Goal: Transaction & Acquisition: Purchase product/service

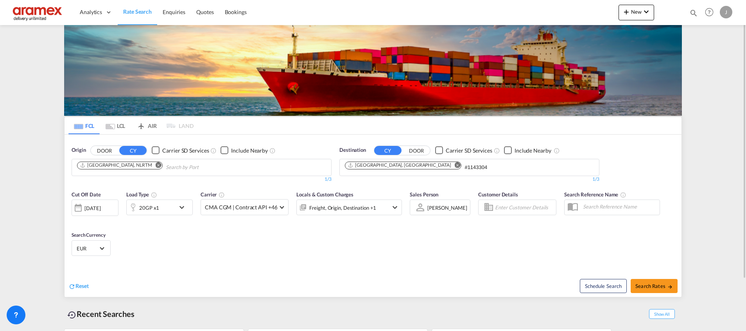
click at [156, 166] on md-icon "Remove" at bounding box center [159, 165] width 6 height 6
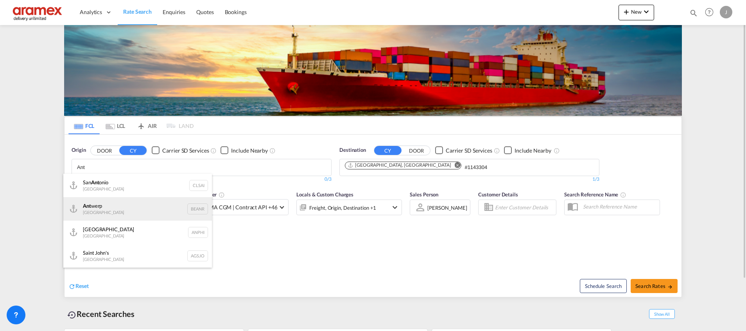
type input "Ant"
click at [122, 210] on div "Ant werp Belgium BEANR" at bounding box center [137, 208] width 149 height 23
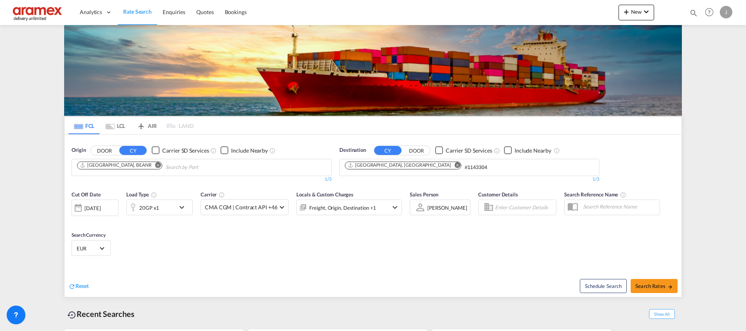
click at [455, 165] on md-icon "Remove" at bounding box center [458, 165] width 6 height 6
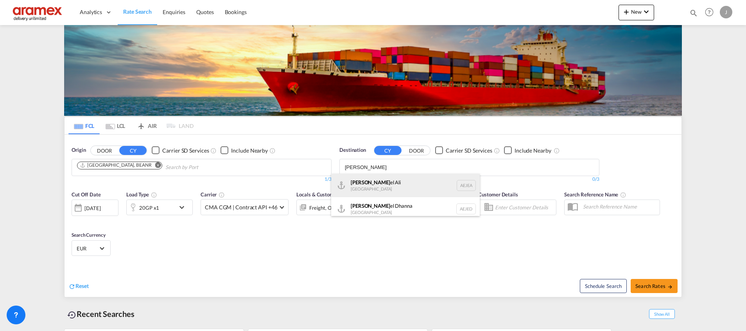
type input "[PERSON_NAME]"
click at [391, 187] on div "[PERSON_NAME] el Ali [GEOGRAPHIC_DATA] [GEOGRAPHIC_DATA]" at bounding box center [405, 185] width 149 height 23
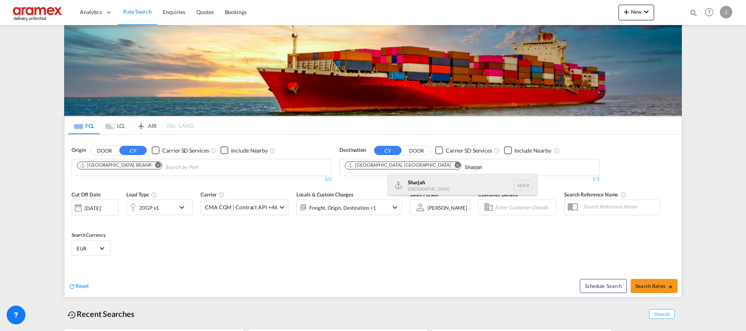
type input "Sharjah"
click at [455, 185] on div "Sharjah [GEOGRAPHIC_DATA] AESHJ" at bounding box center [462, 185] width 149 height 23
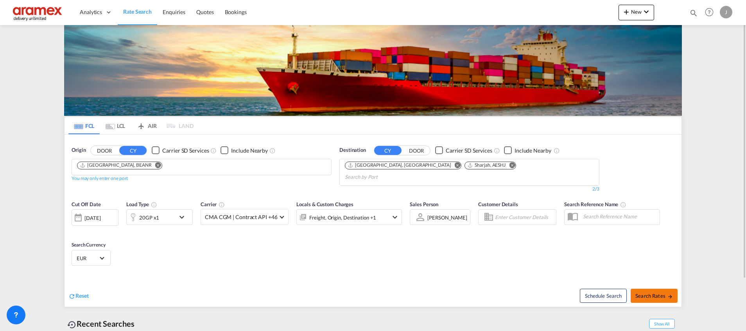
click at [642, 293] on span "Search Rates" at bounding box center [655, 296] width 38 height 6
type input "BEANR to AEJEA,AESHJ / [DATE]"
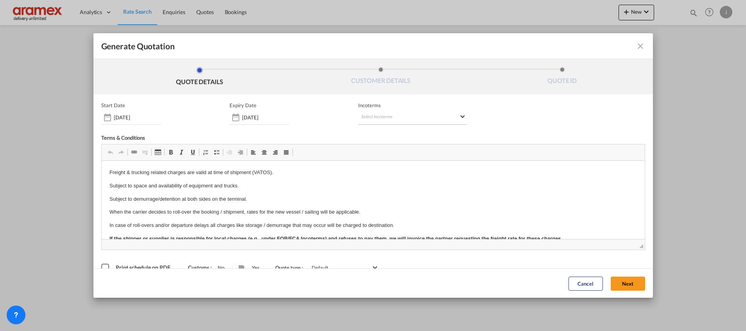
click at [408, 116] on md-select "Select Incoterms CFR - import Cost and Freight CPT - export Carrier Paid to CIF…" at bounding box center [412, 118] width 109 height 14
click at [390, 128] on div at bounding box center [398, 134] width 83 height 12
click at [385, 133] on input "search" at bounding box center [395, 133] width 72 height 7
type input "exw"
click at [398, 143] on md-option "EXW - import Ex Works" at bounding box center [398, 151] width 87 height 19
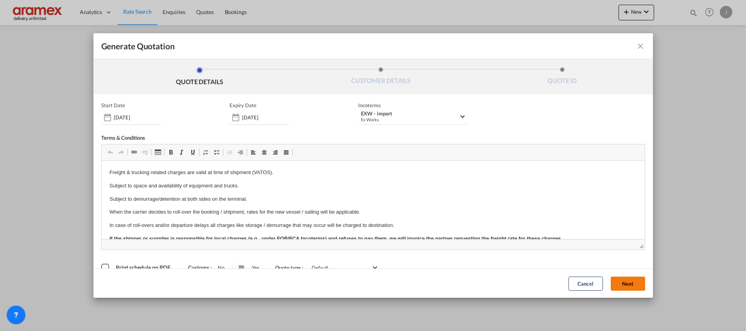
click at [615, 280] on button "Next" at bounding box center [628, 283] width 34 height 14
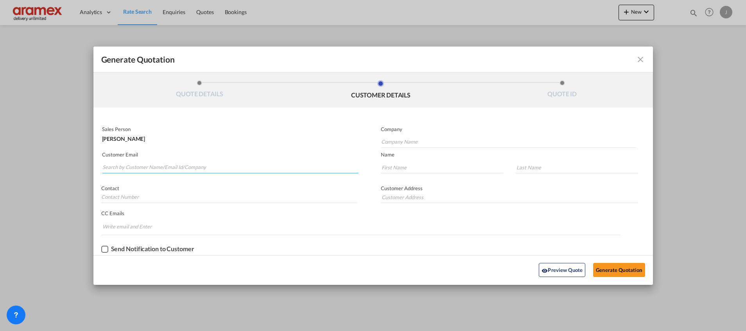
click at [178, 166] on input "Search by Customer Name/Email Id/Company" at bounding box center [230, 168] width 256 height 12
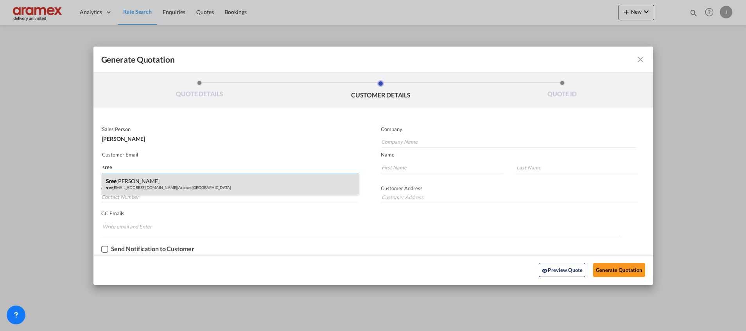
type input "sree"
click at [154, 179] on div "Sree [PERSON_NAME] sree [EMAIL_ADDRESS][DOMAIN_NAME] | Aramex [GEOGRAPHIC_DATA]" at bounding box center [230, 183] width 257 height 21
type input "Aramex [GEOGRAPHIC_DATA]"
type input "[PERSON_NAME][EMAIL_ADDRESS][DOMAIN_NAME]"
type input "[PERSON_NAME]"
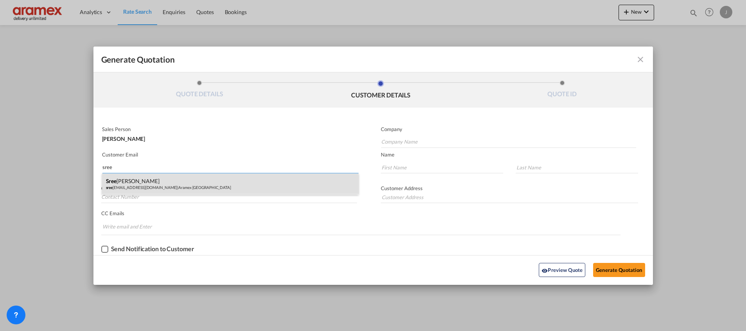
type input "Palat"
type input "[GEOGRAPHIC_DATA] [GEOGRAPHIC_DATA]"
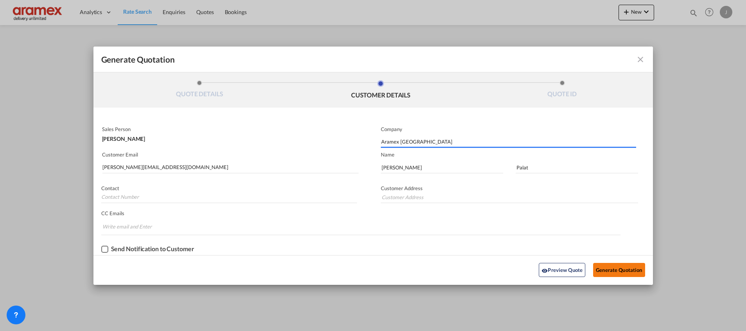
click at [612, 269] on button "Generate Quotation" at bounding box center [619, 270] width 52 height 14
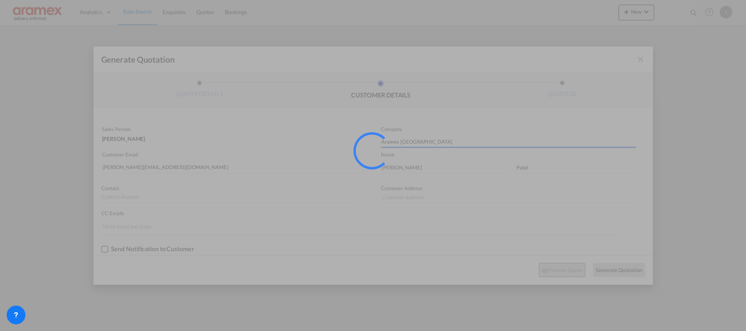
type input "[GEOGRAPHIC_DATA] [GEOGRAPHIC_DATA]"
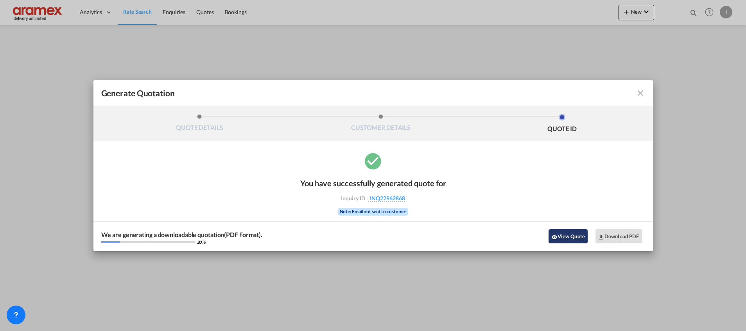
click at [571, 237] on button "View Quote" at bounding box center [568, 236] width 39 height 14
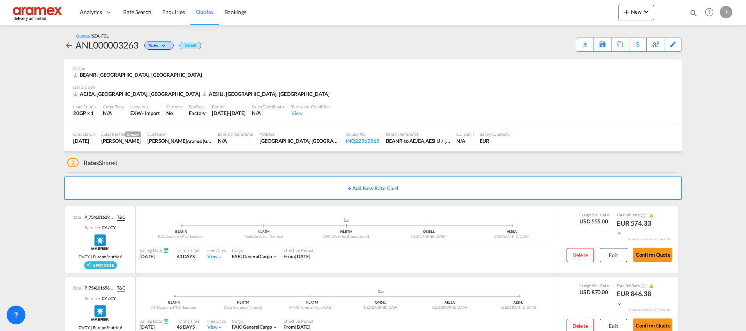
click at [0, 0] on div "Download Quote" at bounding box center [0, 0] width 0 height 0
click at [129, 6] on link "Rate Search" at bounding box center [137, 12] width 39 height 25
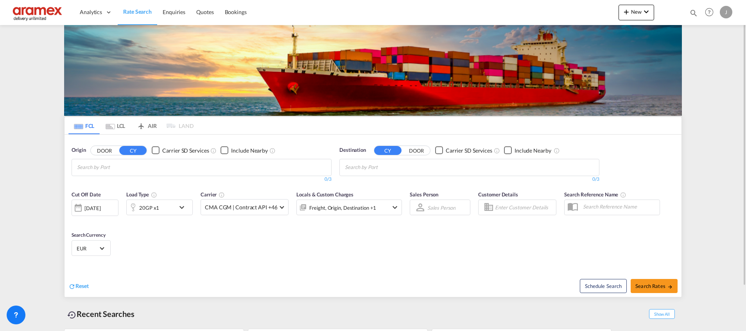
click at [357, 164] on input "Chips input." at bounding box center [382, 167] width 74 height 13
paste input "Manzanillo"
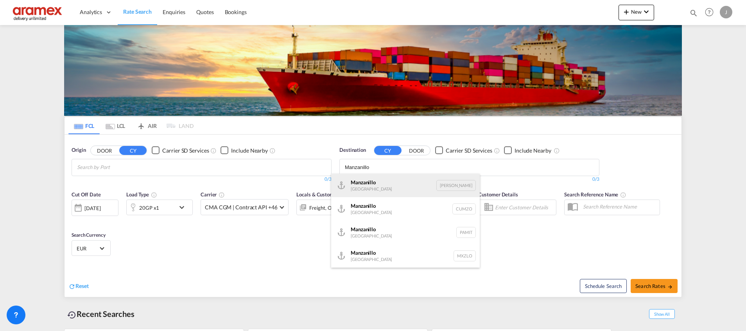
type input "Manzanillo"
click at [399, 185] on div "Manzanillo [GEOGRAPHIC_DATA] [PERSON_NAME]" at bounding box center [405, 185] width 149 height 23
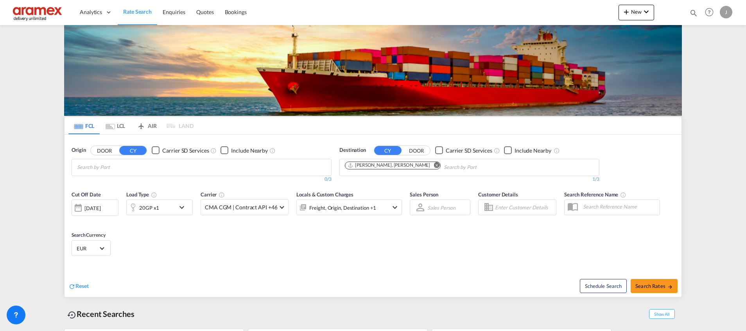
click at [434, 166] on md-icon "Remove" at bounding box center [437, 165] width 6 height 6
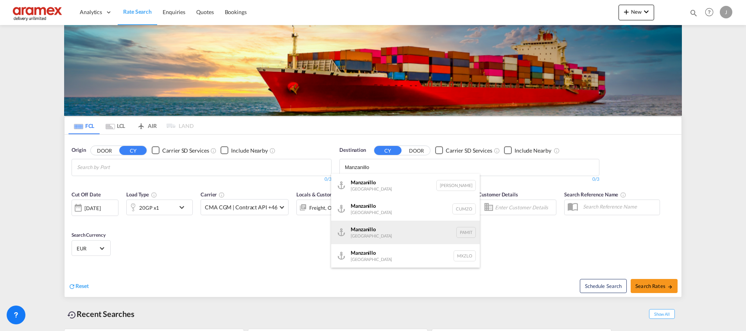
type input "Manzanillo"
click at [401, 227] on div "Manzanillo [GEOGRAPHIC_DATA] PAMIT" at bounding box center [405, 232] width 149 height 23
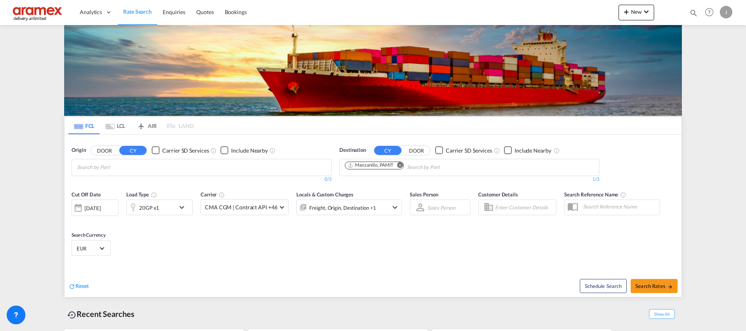
click at [399, 164] on md-icon "Remove" at bounding box center [400, 165] width 6 height 6
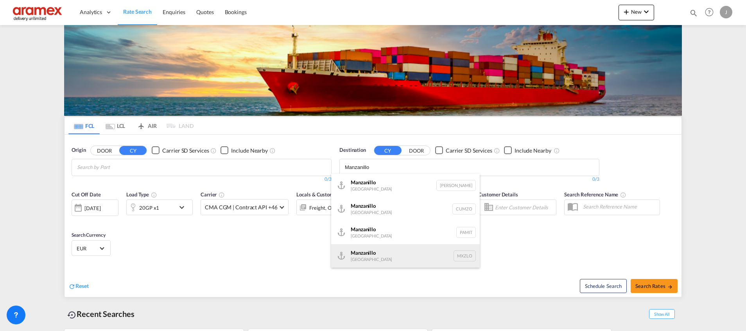
type input "Manzanillo"
click at [423, 258] on div "Manzanillo [GEOGRAPHIC_DATA] [GEOGRAPHIC_DATA]" at bounding box center [405, 255] width 149 height 23
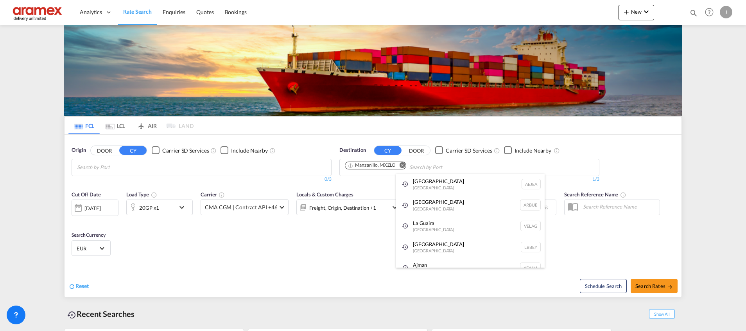
paste input "[GEOGRAPHIC_DATA]"
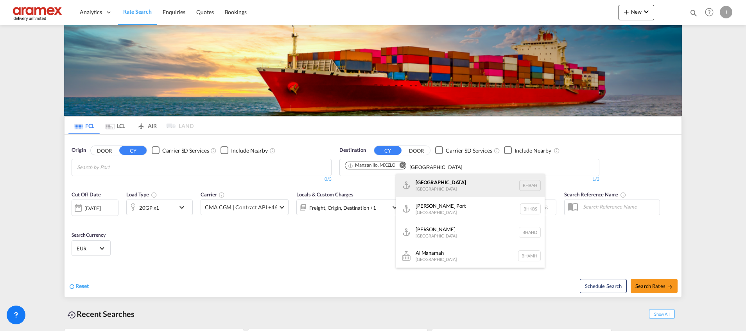
type input "[GEOGRAPHIC_DATA]"
click at [434, 188] on div "Bahrain [GEOGRAPHIC_DATA] [GEOGRAPHIC_DATA]" at bounding box center [470, 185] width 149 height 23
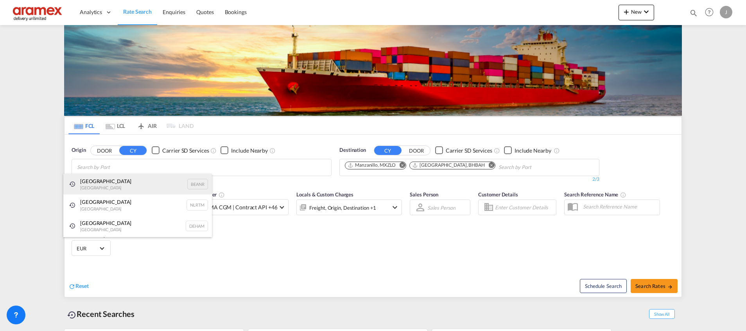
click at [105, 184] on div "Antwerp [GEOGRAPHIC_DATA] BEANR" at bounding box center [137, 184] width 149 height 21
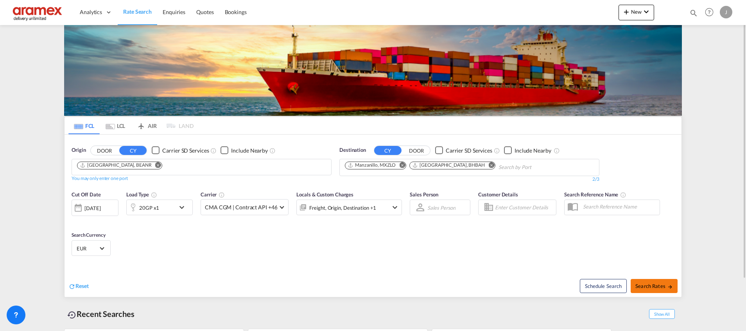
click at [652, 287] on span "Search Rates" at bounding box center [655, 286] width 38 height 6
type input "BEANR to MXZLO,BHBAH / [DATE]"
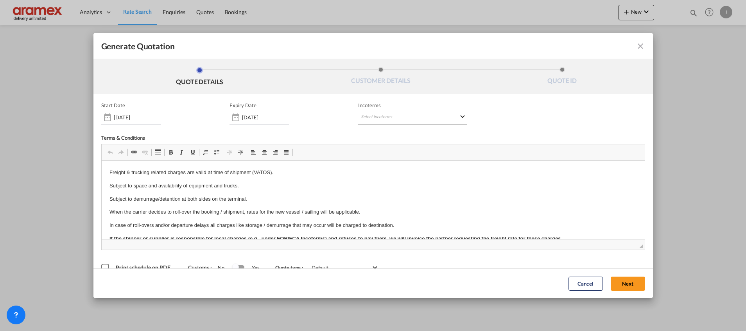
click at [387, 115] on md-select "Select Incoterms CFR - import Cost and Freight CPT - export Carrier Paid to CIF…" at bounding box center [412, 118] width 109 height 14
click at [378, 136] on input "search" at bounding box center [395, 133] width 72 height 7
type input "exw"
click at [397, 151] on div "Ex Works" at bounding box center [398, 153] width 74 height 5
click at [621, 282] on button "Next" at bounding box center [628, 283] width 34 height 14
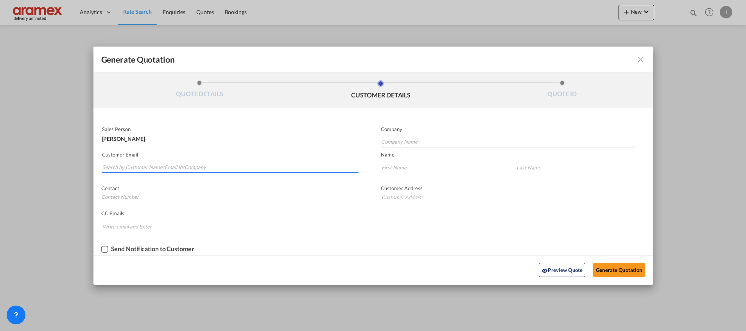
click at [166, 162] on input "Search by Customer Name/Email Id/Company" at bounding box center [230, 168] width 256 height 12
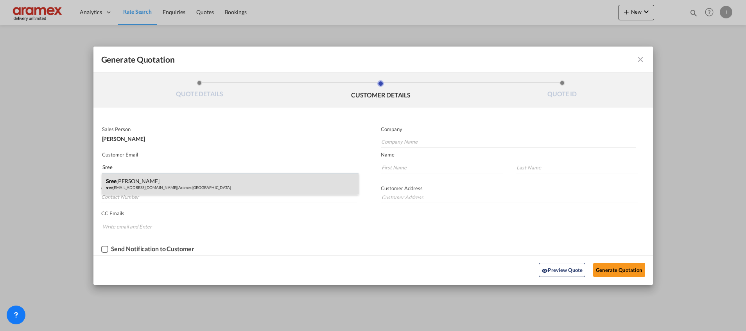
type input "Sree"
click at [166, 178] on div "Sree [PERSON_NAME] sree [EMAIL_ADDRESS][DOMAIN_NAME] | Aramex [GEOGRAPHIC_DATA]" at bounding box center [230, 183] width 257 height 21
type input "Aramex [GEOGRAPHIC_DATA]"
type input "[PERSON_NAME][EMAIL_ADDRESS][DOMAIN_NAME]"
type input "[PERSON_NAME]"
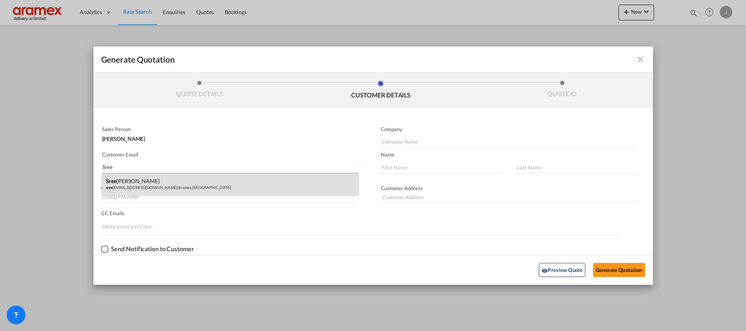
type input "Palat"
type input "[GEOGRAPHIC_DATA] [GEOGRAPHIC_DATA]"
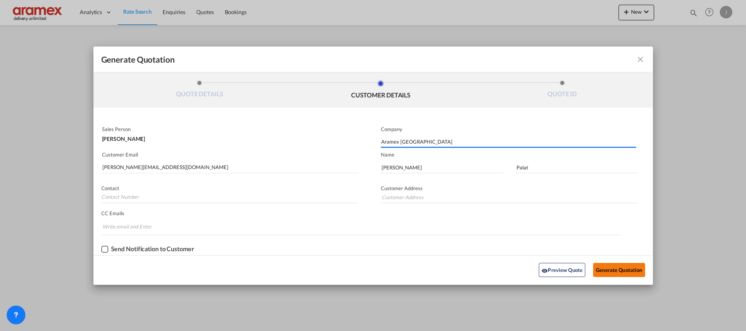
click at [613, 271] on button "Generate Quotation" at bounding box center [619, 270] width 52 height 14
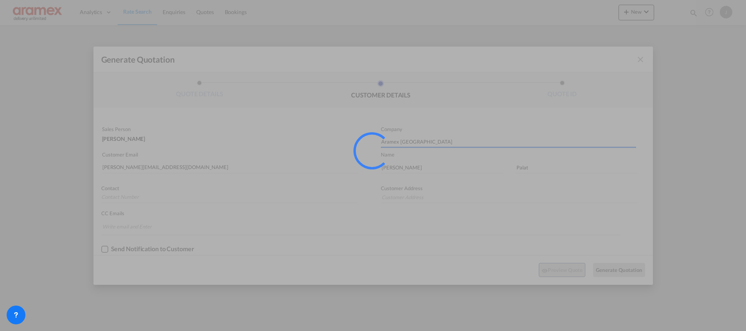
type input "[GEOGRAPHIC_DATA] [GEOGRAPHIC_DATA]"
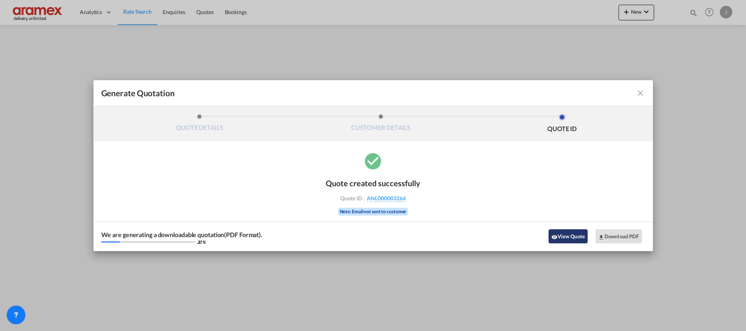
click at [573, 232] on button "View Quote" at bounding box center [568, 236] width 39 height 14
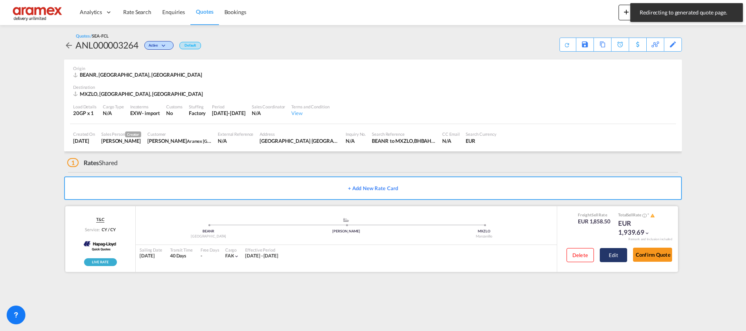
click at [618, 253] on button "Edit" at bounding box center [613, 255] width 27 height 14
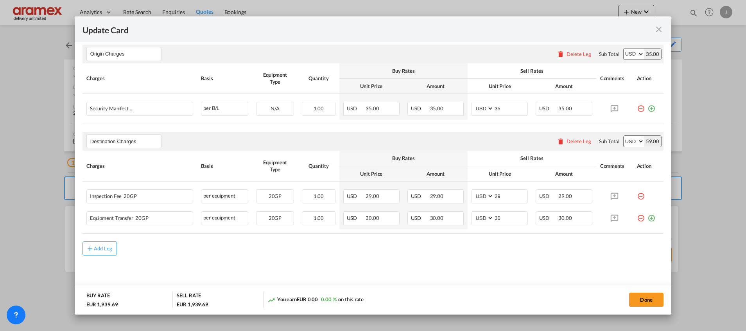
scroll to position [404, 0]
click at [567, 138] on div "Delete Leg" at bounding box center [579, 141] width 25 height 6
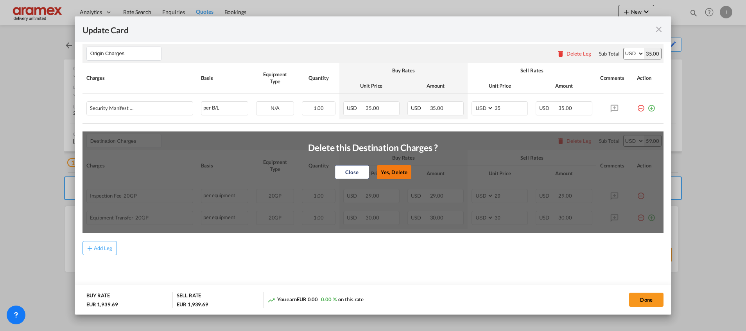
click at [395, 172] on button "Yes, Delete" at bounding box center [394, 172] width 34 height 14
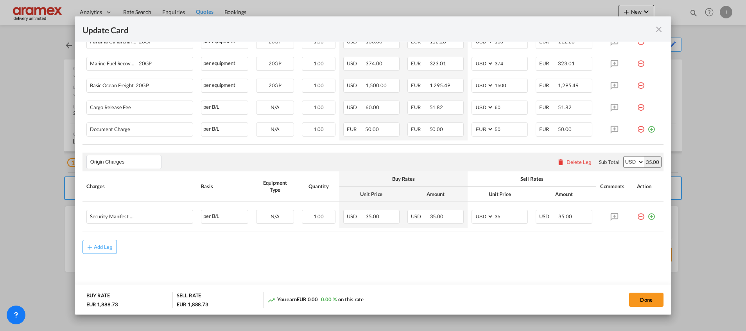
scroll to position [295, 0]
click at [648, 216] on md-icon "icon-plus-circle-outline green-400-fg" at bounding box center [652, 214] width 8 height 8
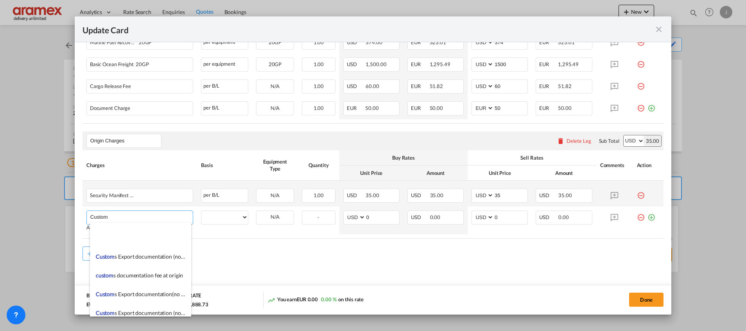
scroll to position [939, 0]
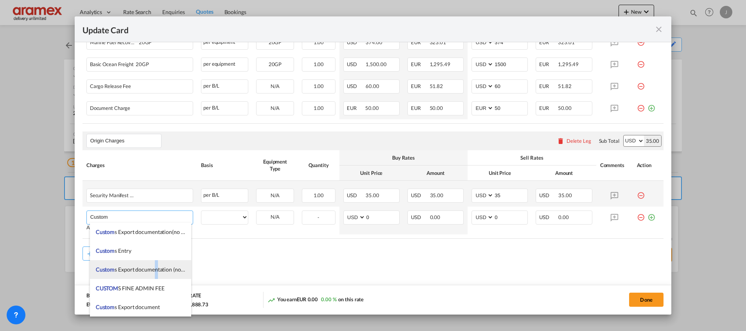
click at [155, 268] on span "Custom s Export documentation (no costs, suggested sell) -temporary export" at bounding box center [186, 269] width 181 height 7
type input "Customs Export documentation (no costs, suggested sell) -temporary export"
select select "per equipment"
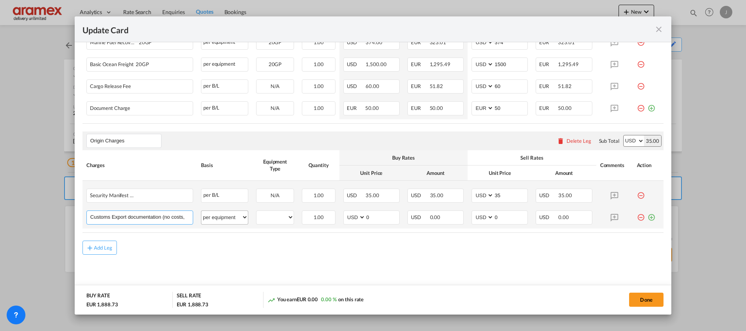
scroll to position [0, 81]
drag, startPoint x: 149, startPoint y: 222, endPoint x: 216, endPoint y: 223, distance: 66.5
click at [216, 223] on tr "Customs Export documentation (no costs, suggested sell) -temporary export Pleas…" at bounding box center [373, 218] width 581 height 22
click at [153, 217] on input "Customs Export documentation (no costs, suggested sell) -temporary export" at bounding box center [141, 217] width 102 height 12
drag, startPoint x: 146, startPoint y: 219, endPoint x: 222, endPoint y: 223, distance: 76.4
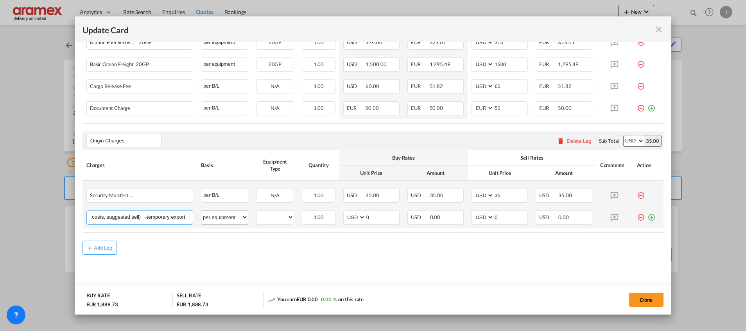
click at [222, 223] on tr "Customs Export documentation (no costs, suggested sell) -temporary export Pleas…" at bounding box center [373, 218] width 581 height 22
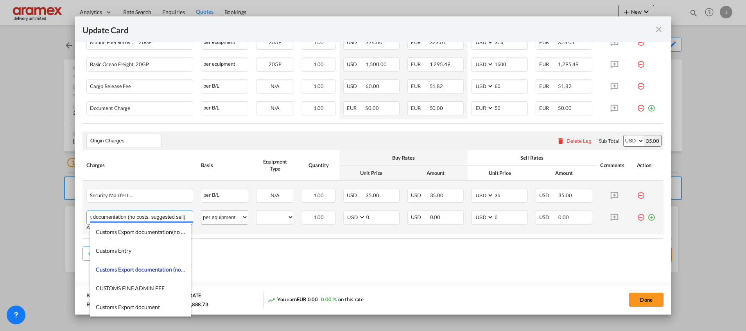
scroll to position [0, 0]
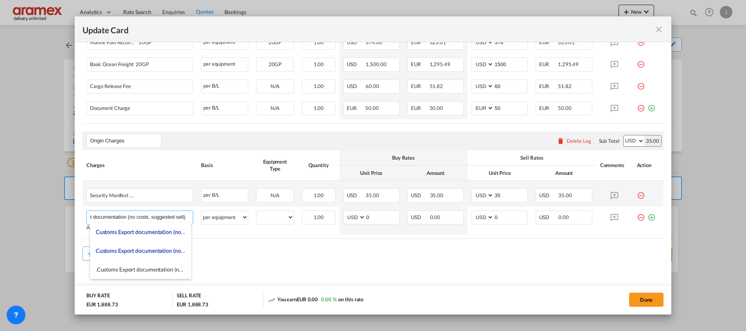
type input "Customs Export documentation (no costs, suggested sell)"
click at [315, 244] on rate-modification "Main Freight Please enter leg name Leg Name Already Exists Delete Leg Sub Total…" at bounding box center [373, 93] width 581 height 334
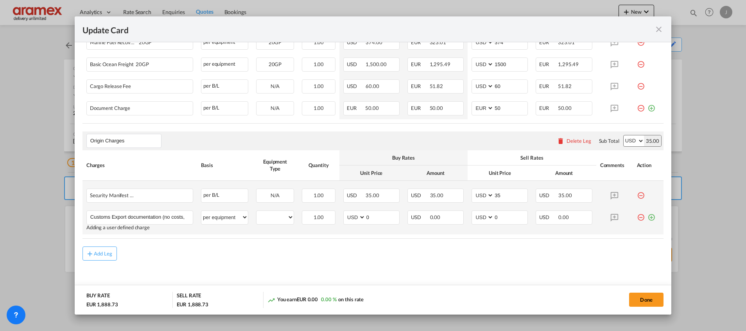
click at [268, 208] on td "20GP Please Select Already exists" at bounding box center [275, 221] width 46 height 28
click at [267, 217] on select "20GP" at bounding box center [275, 217] width 37 height 11
select select "20GP"
click at [257, 212] on select "20GP" at bounding box center [275, 217] width 37 height 11
click at [218, 216] on select "per equipment per container per B/L per shipping bill per shipment per pallet p…" at bounding box center [224, 217] width 47 height 13
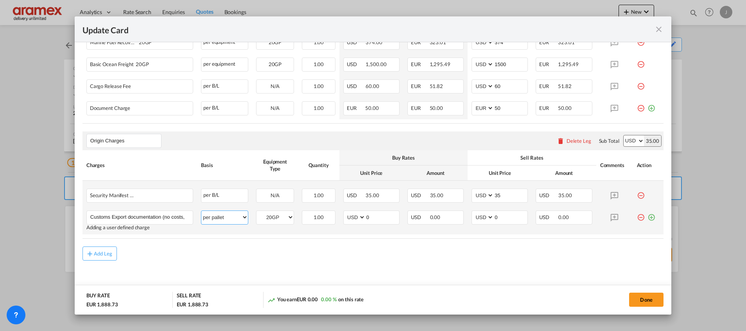
click at [201, 211] on select "per equipment per container per B/L per shipping bill per shipment per pallet p…" at bounding box center [224, 217] width 47 height 13
click at [216, 214] on select "per equipment per container per B/L per shipping bill per shipment per pallet p…" at bounding box center [224, 217] width 47 height 13
select select "per shipment"
click at [201, 211] on select "per equipment per container per B/L per shipping bill per shipment per pallet p…" at bounding box center [224, 217] width 47 height 13
drag, startPoint x: 379, startPoint y: 219, endPoint x: 344, endPoint y: 219, distance: 35.2
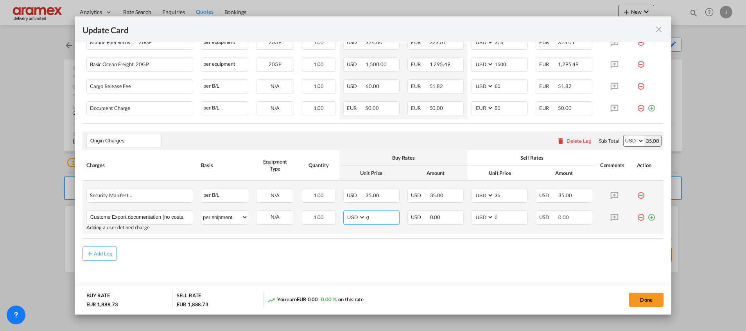
click at [344, 219] on md-input-container "AED AFN ALL AMD ANG AOA ARS AUD AWG AZN BAM BBD BDT BGN BHD BIF BMD BND BOB BRL…" at bounding box center [371, 217] width 56 height 14
type input "65"
drag, startPoint x: 509, startPoint y: 216, endPoint x: 458, endPoint y: 215, distance: 50.5
click at [460, 215] on tr "Customs Export documentation (no costs, suggested sell) Please Enter User Defin…" at bounding box center [373, 221] width 581 height 28
type input "65"
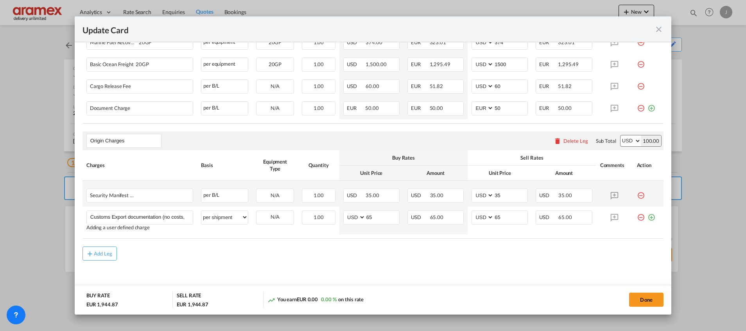
click at [424, 275] on md-content "Main Freight Please enter leg name Leg Name Already Exists Delete Leg Sub Total…" at bounding box center [373, 113] width 581 height 375
click at [642, 298] on button "Done" at bounding box center [646, 300] width 34 height 14
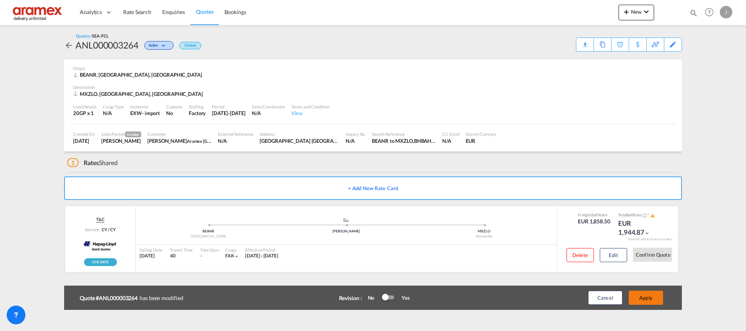
click at [643, 298] on button "Apply" at bounding box center [646, 298] width 34 height 14
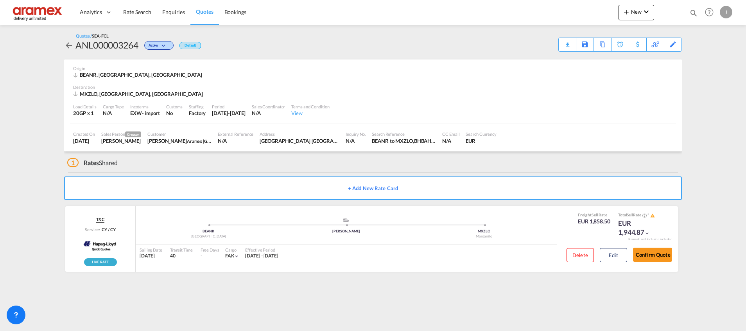
click at [0, 0] on div "Download Quote" at bounding box center [0, 0] width 0 height 0
click at [144, 14] on span "Rate Search" at bounding box center [137, 12] width 28 height 7
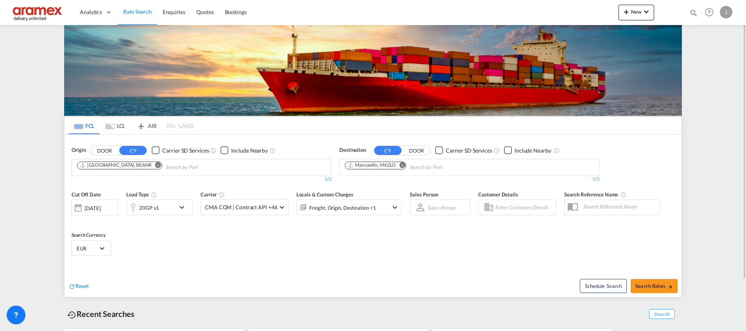
click at [403, 163] on md-icon "Remove" at bounding box center [402, 165] width 6 height 6
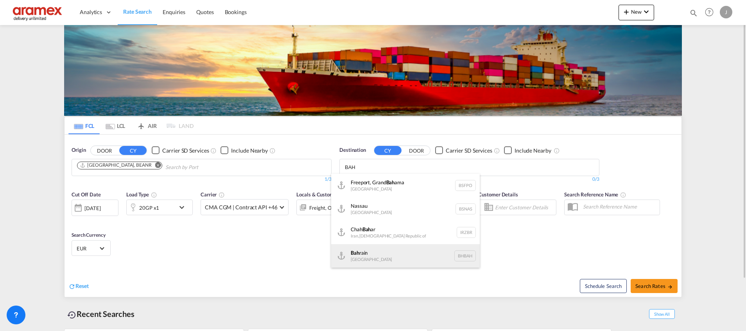
type input "BAH"
click at [374, 255] on div "Bah rain [GEOGRAPHIC_DATA] [GEOGRAPHIC_DATA]" at bounding box center [405, 255] width 149 height 23
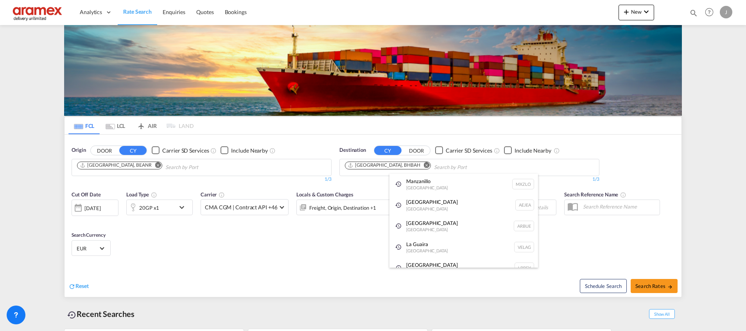
paste input "Aqaba"
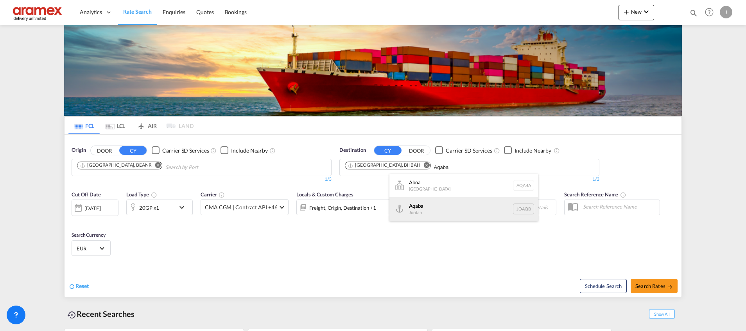
type input "Aqaba"
click at [435, 211] on div "Aqaba Jordan JOAQB" at bounding box center [464, 208] width 149 height 23
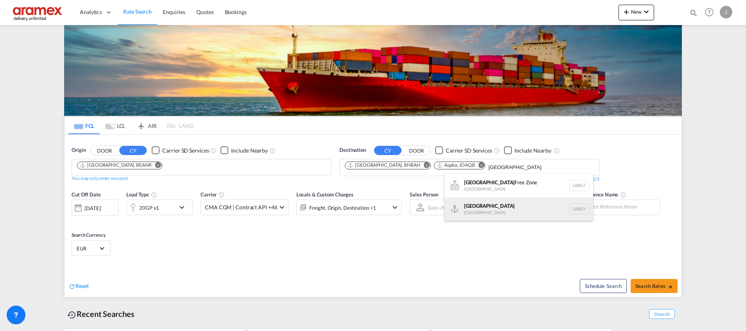
type input "[GEOGRAPHIC_DATA]"
click at [490, 209] on div "Beirut [GEOGRAPHIC_DATA] LBBEY" at bounding box center [519, 208] width 149 height 23
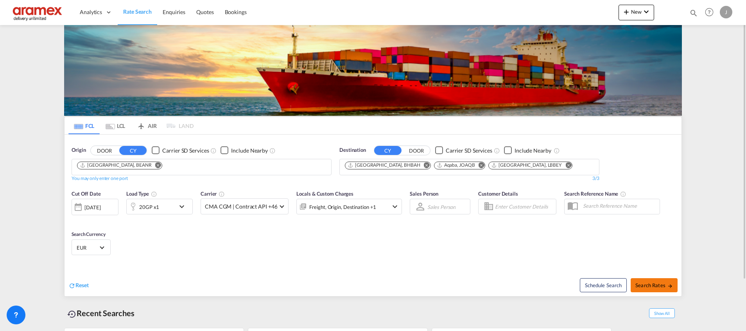
click at [652, 284] on span "Search Rates" at bounding box center [655, 285] width 38 height 6
type input "BEANR to BHBAH,JOAQB,LBBEY / [DATE]"
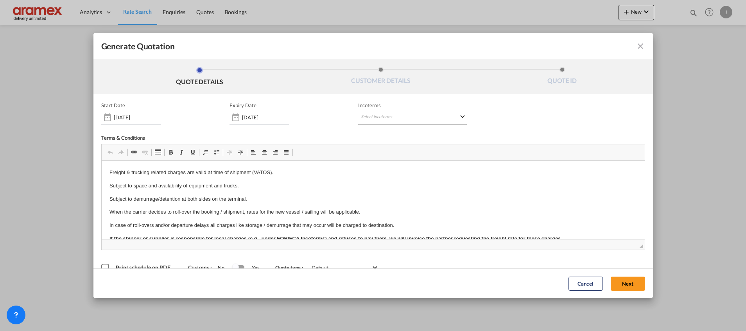
click at [395, 113] on md-select "Select Incoterms CFR - import Cost and Freight CPT - export Carrier Paid to CIF…" at bounding box center [412, 118] width 109 height 14
click at [377, 135] on input "search" at bounding box center [395, 133] width 72 height 7
type input "exw"
click at [377, 149] on div "EXW - import" at bounding box center [398, 147] width 74 height 6
click at [617, 283] on button "Next" at bounding box center [628, 283] width 34 height 14
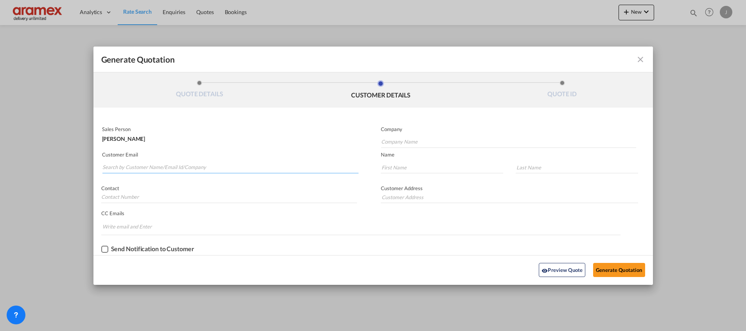
click at [160, 163] on input "Search by Customer Name/Email Id/Company" at bounding box center [230, 168] width 256 height 12
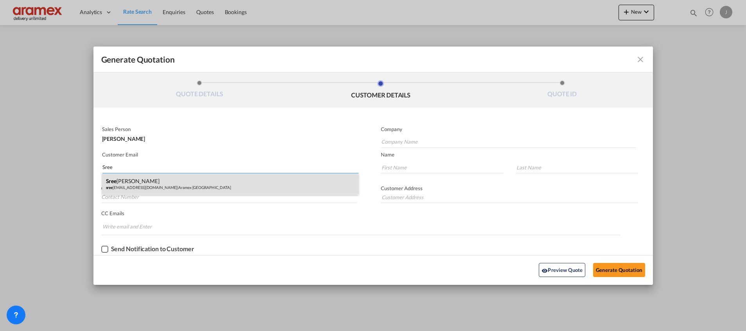
type input "Sree"
drag, startPoint x: 128, startPoint y: 182, endPoint x: 239, endPoint y: 187, distance: 112.0
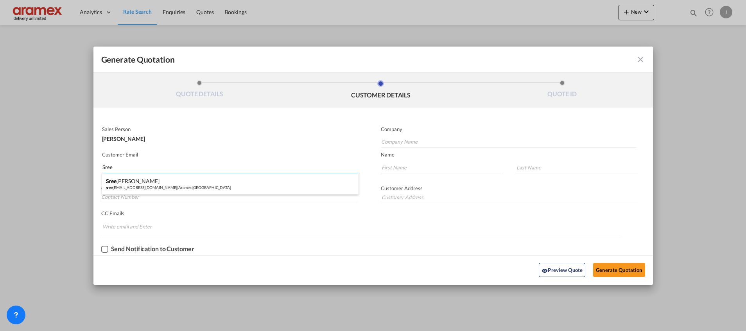
click at [128, 182] on div "Sree [PERSON_NAME] sree [EMAIL_ADDRESS][DOMAIN_NAME] | Aramex [GEOGRAPHIC_DATA]" at bounding box center [230, 183] width 257 height 21
type input "Aramex [GEOGRAPHIC_DATA]"
type input "[PERSON_NAME][EMAIL_ADDRESS][DOMAIN_NAME]"
type input "[PERSON_NAME]"
type input "Palat"
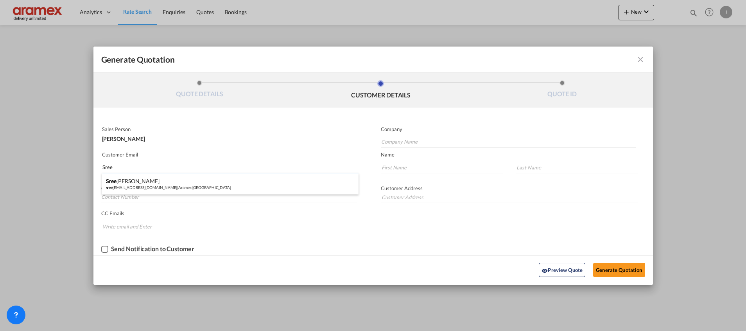
type input "[GEOGRAPHIC_DATA] [GEOGRAPHIC_DATA]"
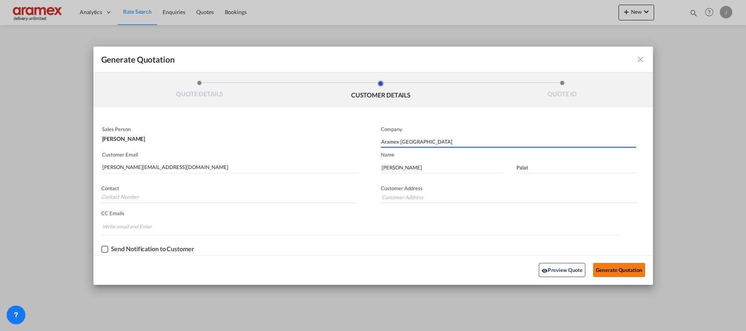
click at [613, 266] on button "Generate Quotation" at bounding box center [619, 270] width 52 height 14
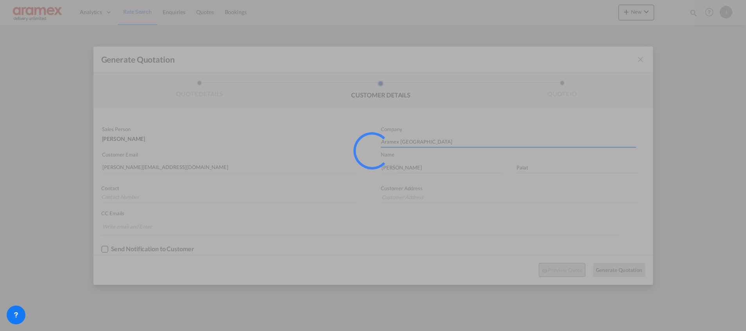
type input "[GEOGRAPHIC_DATA] [GEOGRAPHIC_DATA]"
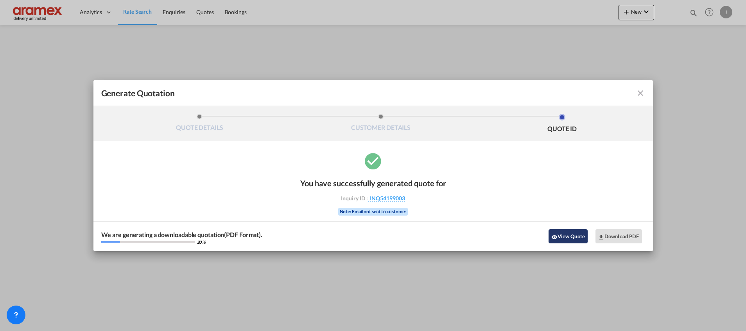
click at [568, 235] on button "View Quote" at bounding box center [568, 236] width 39 height 14
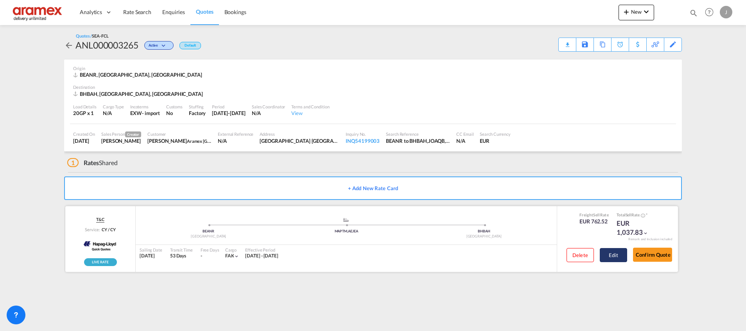
click at [621, 259] on button "Edit" at bounding box center [613, 255] width 27 height 14
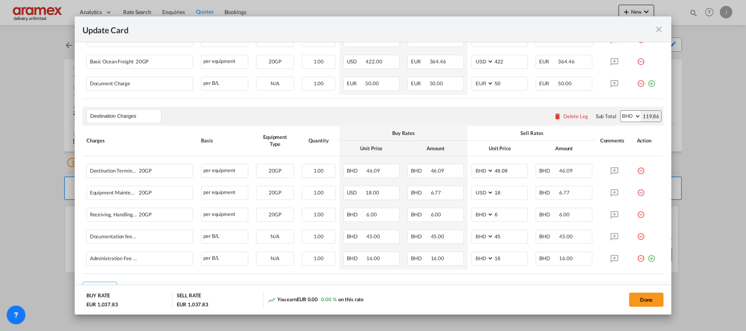
scroll to position [352, 0]
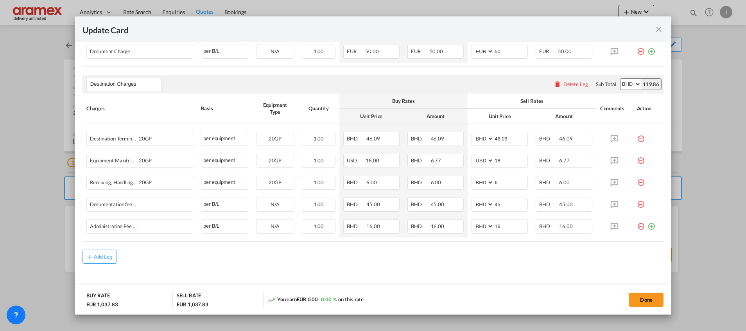
click at [565, 85] on div "Delete Leg" at bounding box center [576, 84] width 25 height 6
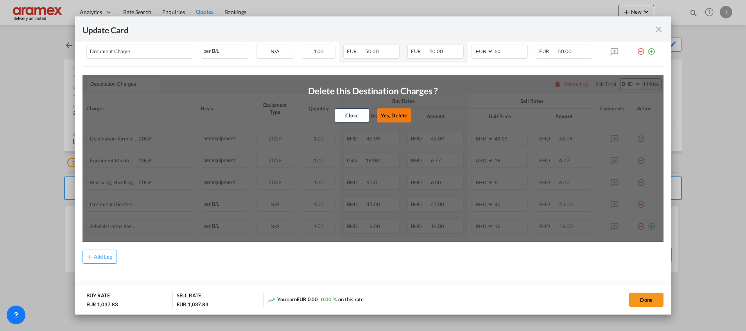
click at [388, 115] on button "Yes, Delete" at bounding box center [394, 115] width 34 height 14
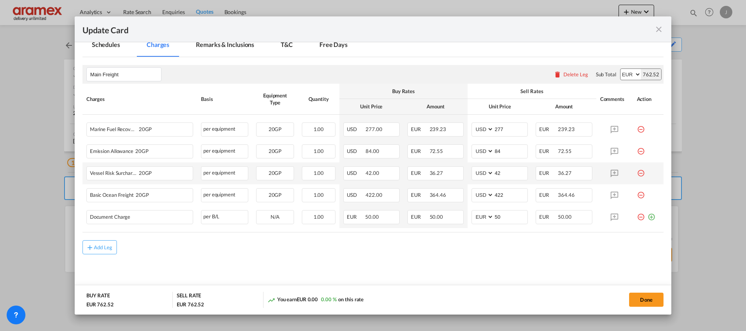
scroll to position [186, 0]
click at [103, 248] on div "Add Leg" at bounding box center [103, 247] width 19 height 5
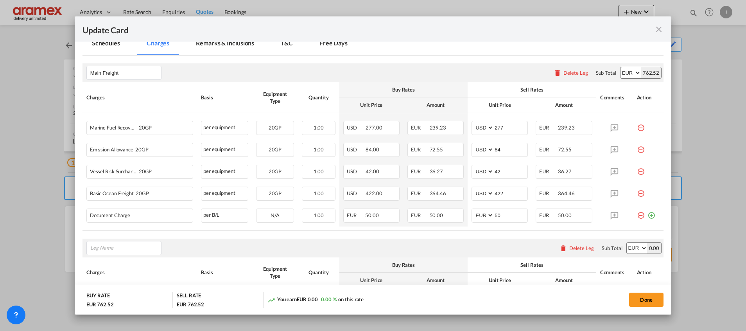
scroll to position [245, 0]
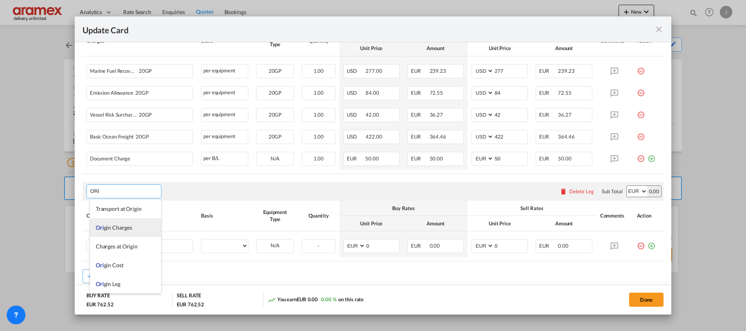
click at [140, 228] on li "Ori gin Charges" at bounding box center [125, 227] width 71 height 19
type input "Origin Charges"
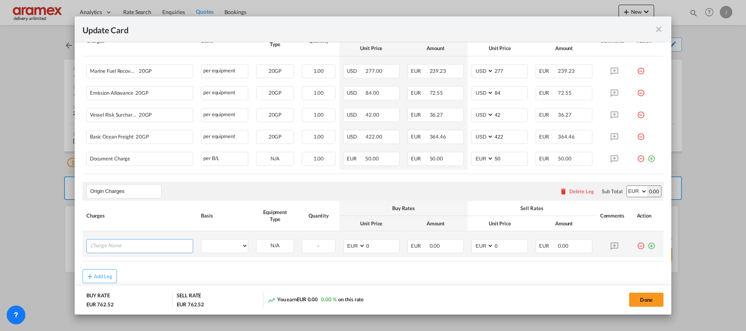
click at [119, 250] on input "Charge Name" at bounding box center [141, 245] width 102 height 12
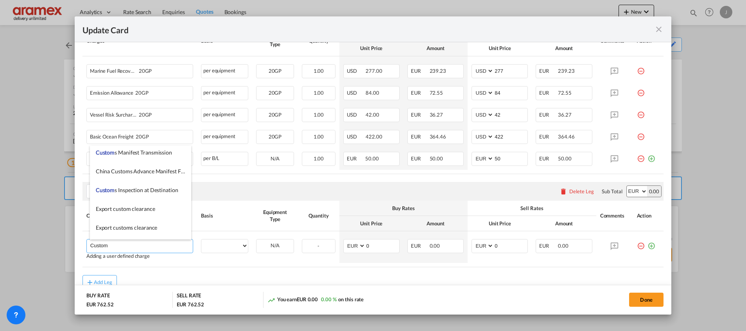
scroll to position [880, 0]
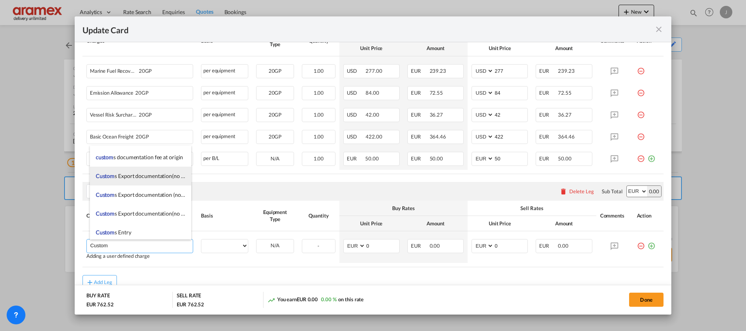
click at [156, 177] on span "Custom s Export documentation(no costs, suggested sell)" at bounding box center [163, 176] width 134 height 7
type input "Customs Export documentation(no costs, suggested sell)"
select select "per container"
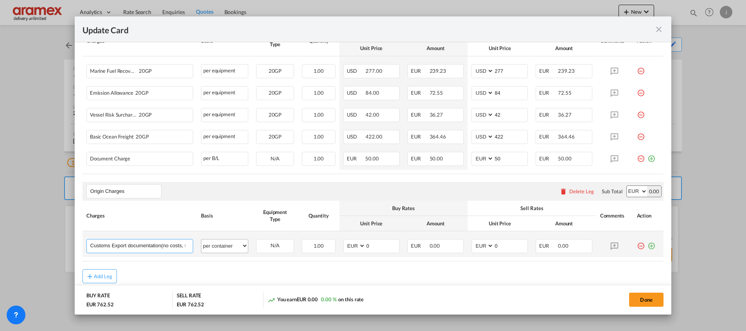
scroll to position [0, 36]
drag, startPoint x: 169, startPoint y: 245, endPoint x: 239, endPoint y: 245, distance: 69.2
click at [239, 245] on tr "Customs Export documentation(no costs, suggested sell) Please Enter User Define…" at bounding box center [373, 244] width 581 height 26
drag, startPoint x: 383, startPoint y: 247, endPoint x: 346, endPoint y: 246, distance: 37.6
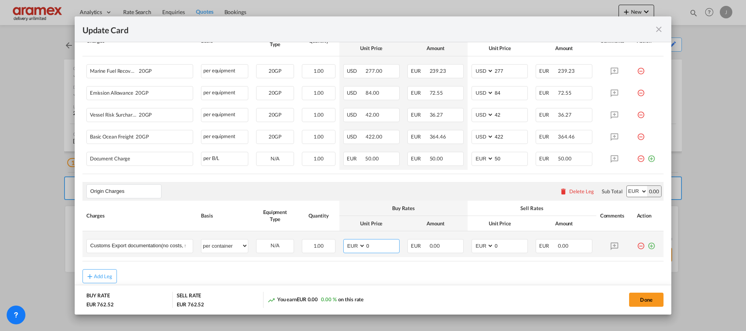
click at [346, 246] on md-input-container "AED AFN ALL AMD ANG AOA ARS AUD AWG AZN BAM BBD BDT BGN BHD BIF BMD BND BOB BRL…" at bounding box center [371, 246] width 56 height 14
type input "65"
drag, startPoint x: 498, startPoint y: 246, endPoint x: 465, endPoint y: 245, distance: 33.7
click at [468, 245] on td "AED AFN ALL AMD ANG AOA ARS AUD AWG AZN BAM BBD BDT BGN BHD BIF BMD BND [PERSON…" at bounding box center [500, 244] width 64 height 26
type input "65"
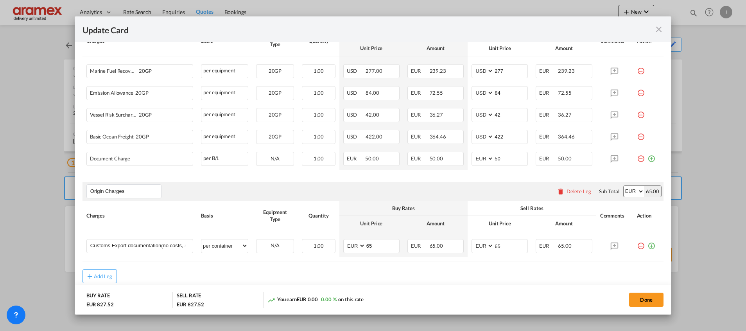
click at [430, 271] on div "Add Leg" at bounding box center [373, 276] width 581 height 14
click at [227, 248] on select "per equipment per container per B/L per shipping bill per shipment per pallet p…" at bounding box center [224, 245] width 47 height 13
select select "per shipment"
click at [201, 239] on select "per equipment per container per B/L per shipping bill per shipment per pallet p…" at bounding box center [224, 245] width 47 height 13
click at [451, 273] on div "Add Leg" at bounding box center [373, 276] width 581 height 14
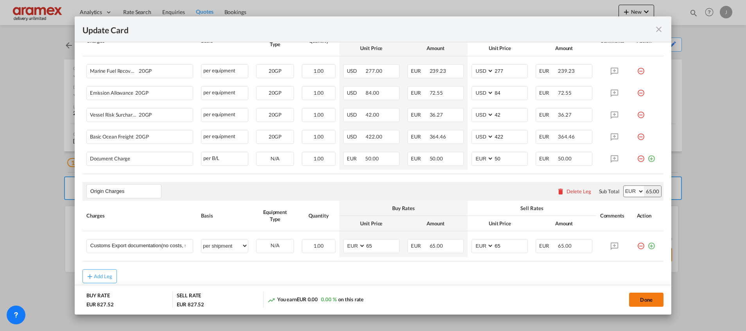
click at [648, 300] on button "Done" at bounding box center [646, 300] width 34 height 14
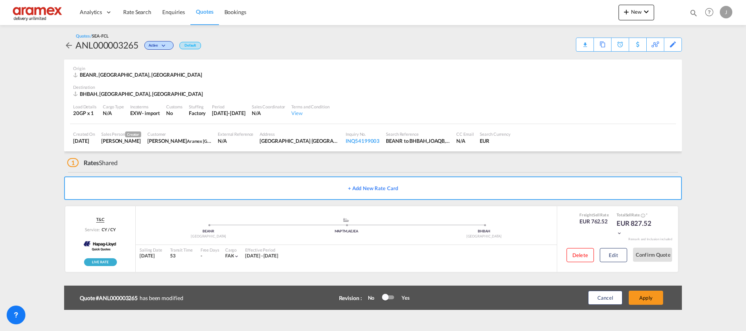
click at [648, 300] on button "Apply" at bounding box center [646, 298] width 34 height 14
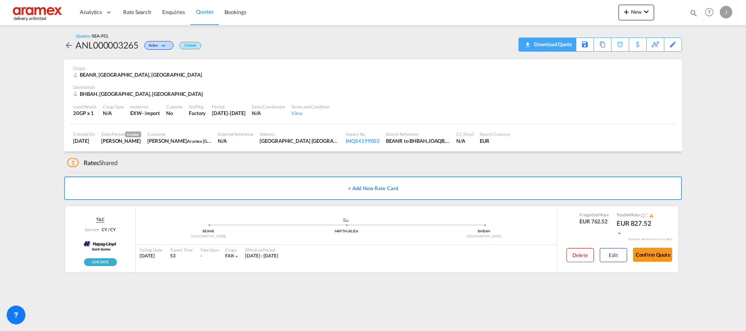
click at [563, 43] on div "Download Quote" at bounding box center [552, 44] width 40 height 13
click at [570, 47] on div "Download Quote" at bounding box center [552, 44] width 40 height 13
click at [142, 11] on span "Rate Search" at bounding box center [137, 12] width 28 height 7
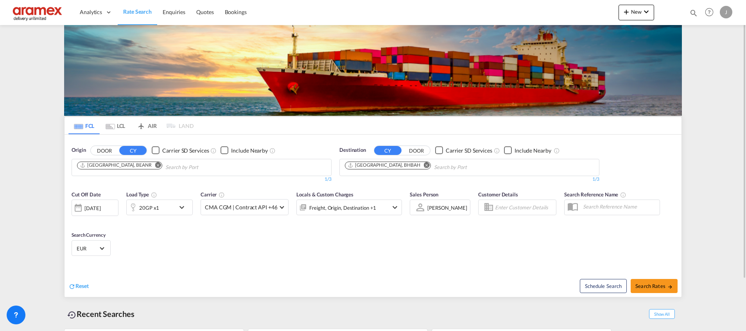
click at [424, 165] on md-icon "Remove" at bounding box center [427, 165] width 6 height 6
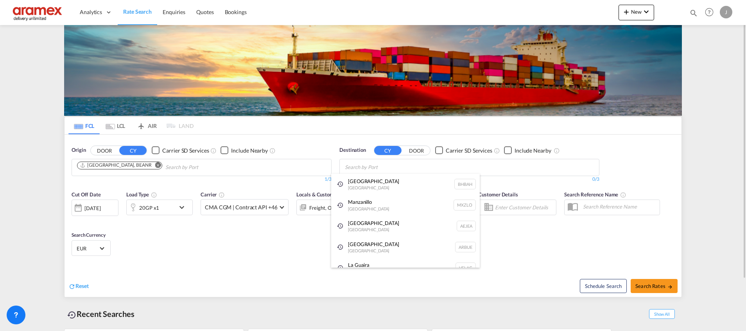
paste input "Nassau"
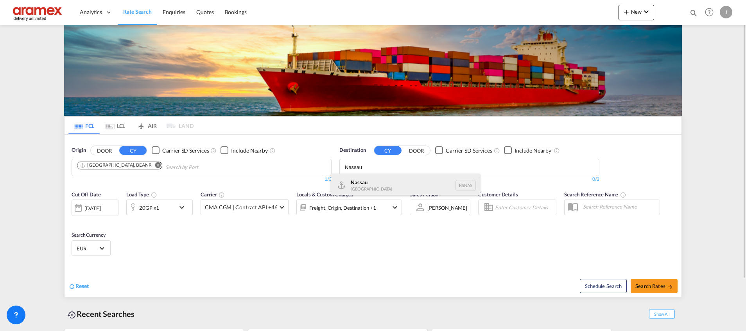
type input "Nassau"
click at [388, 188] on div "[GEOGRAPHIC_DATA] [GEOGRAPHIC_DATA] BSNAS" at bounding box center [405, 185] width 149 height 23
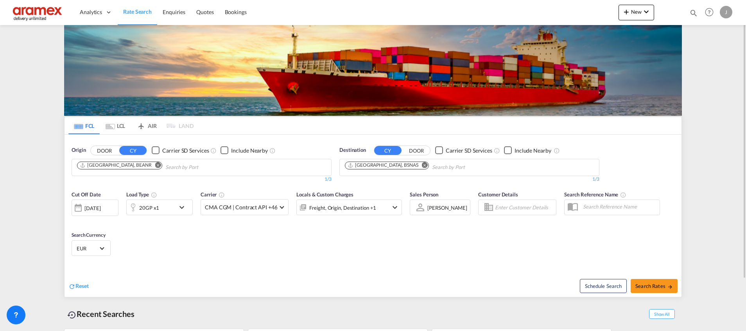
click at [429, 164] on body "Analytics Dashboard Rate Search Enquiries Quotes Bookings" at bounding box center [373, 165] width 746 height 331
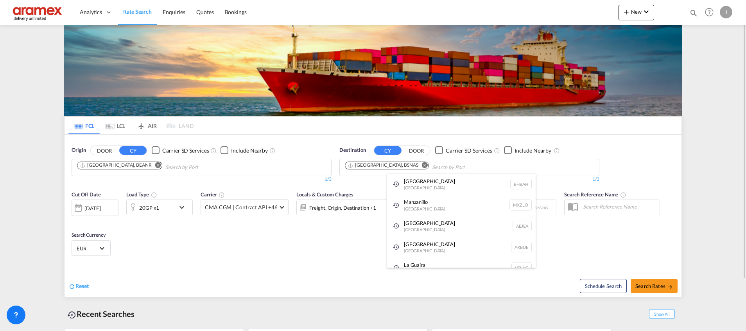
paste input "San Antonio"
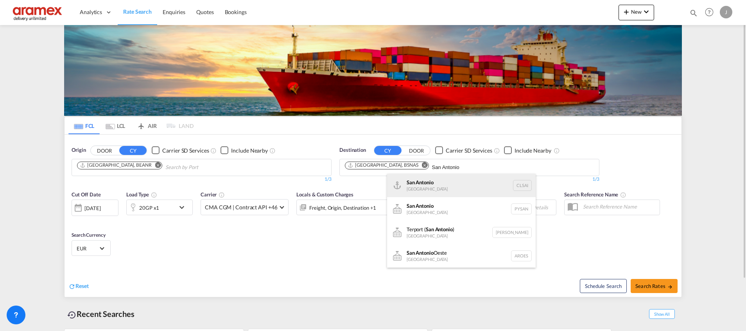
type input "San Antonio"
click at [424, 187] on div "San Antonio [GEOGRAPHIC_DATA] CLSAI" at bounding box center [461, 185] width 149 height 23
click at [424, 187] on div "Sales Person [PERSON_NAME] Select Sales Person [PERSON_NAME] Select Sales Person" at bounding box center [440, 207] width 68 height 41
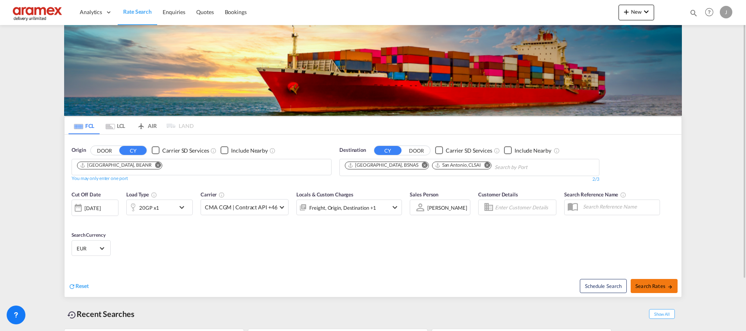
click at [655, 287] on span "Search Rates" at bounding box center [655, 286] width 38 height 6
type input "BEANR to BSNAS,CLSAI / [DATE]"
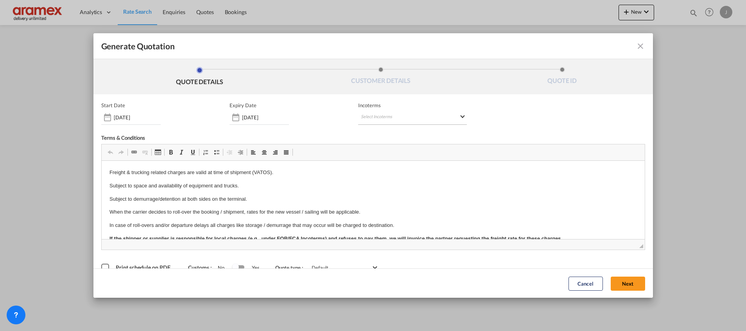
click at [384, 124] on md-select "Select Incoterms CFR - import Cost and Freight CPT - export Carrier Paid to CIF…" at bounding box center [412, 118] width 109 height 14
click at [377, 138] on div at bounding box center [398, 134] width 83 height 12
click at [377, 131] on input "search" at bounding box center [395, 133] width 72 height 7
type input "exw"
click at [386, 149] on div "EXW - import" at bounding box center [398, 147] width 74 height 6
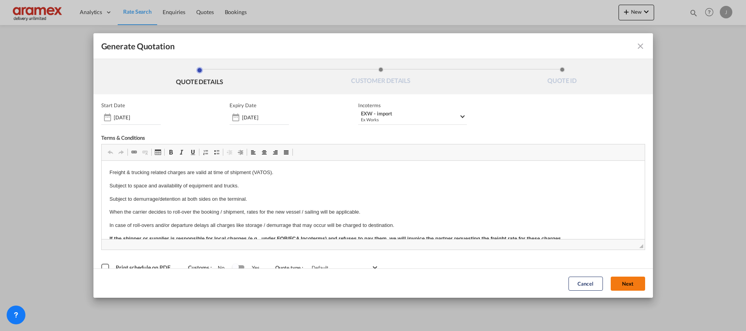
click at [614, 283] on button "Next" at bounding box center [628, 283] width 34 height 14
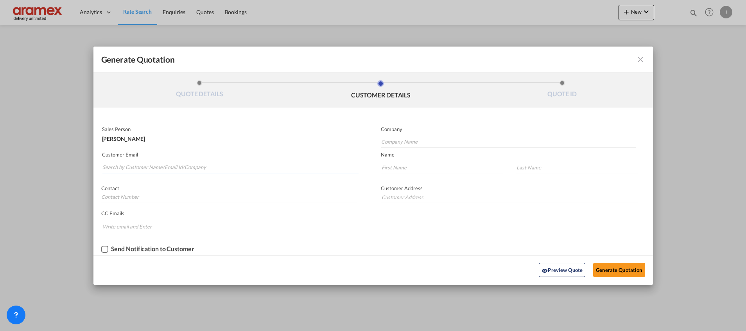
click at [128, 164] on input "Search by Customer Name/Email Id/Company" at bounding box center [230, 168] width 256 height 12
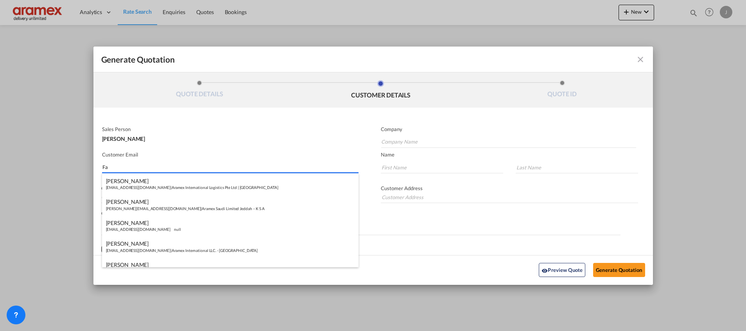
type input "F"
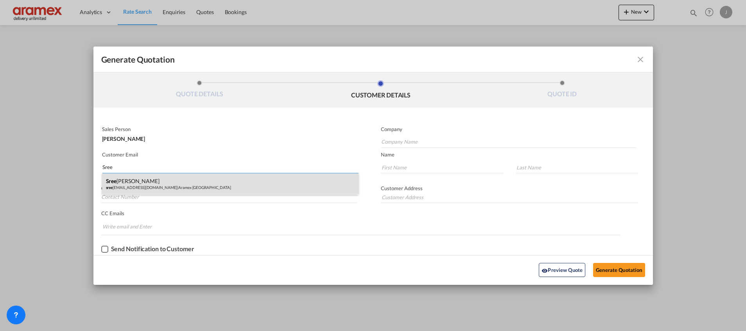
type input "Sree"
click at [128, 182] on div "Sree [PERSON_NAME] sree [EMAIL_ADDRESS][DOMAIN_NAME] | Aramex [GEOGRAPHIC_DATA]" at bounding box center [230, 183] width 257 height 21
type input "Aramex [GEOGRAPHIC_DATA]"
type input "[PERSON_NAME][EMAIL_ADDRESS][DOMAIN_NAME]"
type input "[PERSON_NAME]"
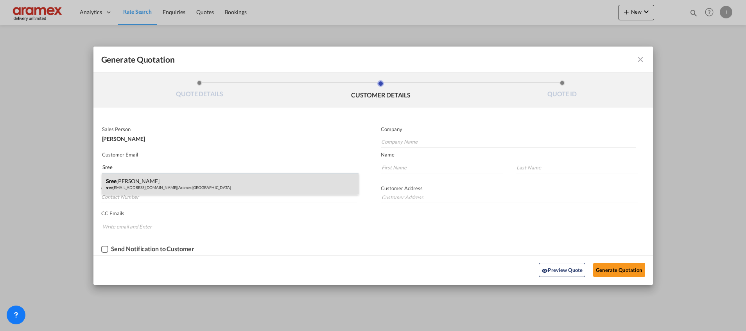
type input "Palat"
type input "[GEOGRAPHIC_DATA] [GEOGRAPHIC_DATA]"
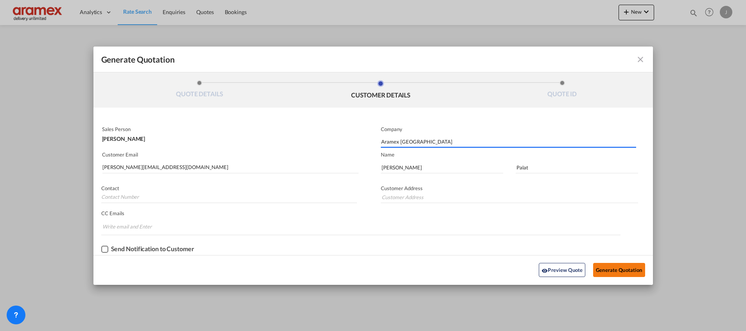
click at [618, 270] on button "Generate Quotation" at bounding box center [619, 270] width 52 height 14
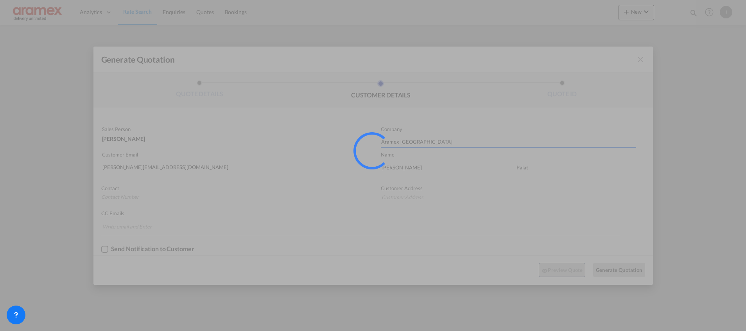
type input "[GEOGRAPHIC_DATA] [GEOGRAPHIC_DATA]"
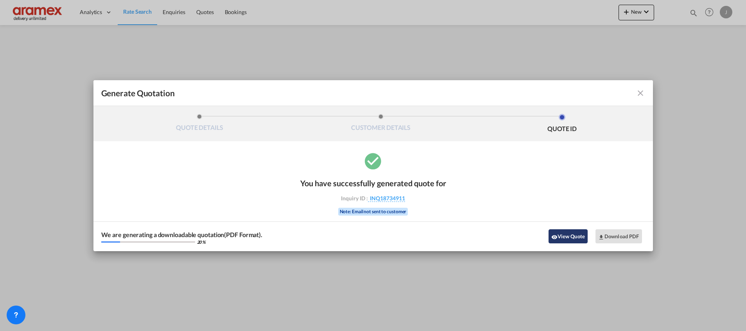
click at [558, 234] on button "View Quote" at bounding box center [568, 236] width 39 height 14
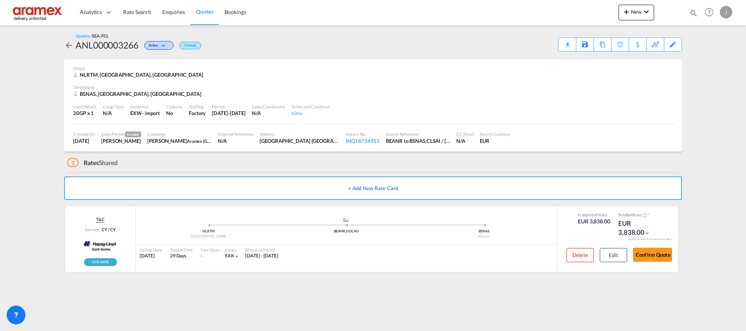
click at [0, 0] on div "Download Quote" at bounding box center [0, 0] width 0 height 0
click at [621, 249] on button "Edit" at bounding box center [613, 255] width 27 height 14
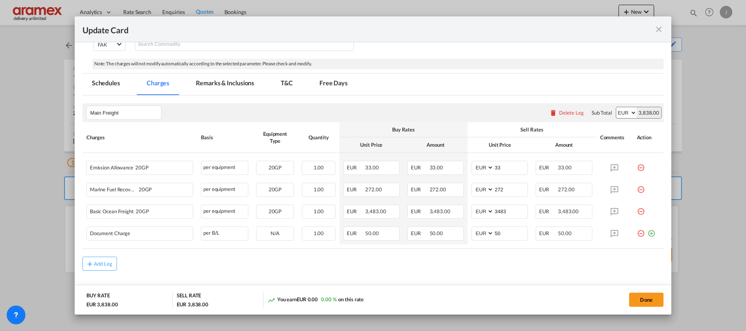
scroll to position [164, 0]
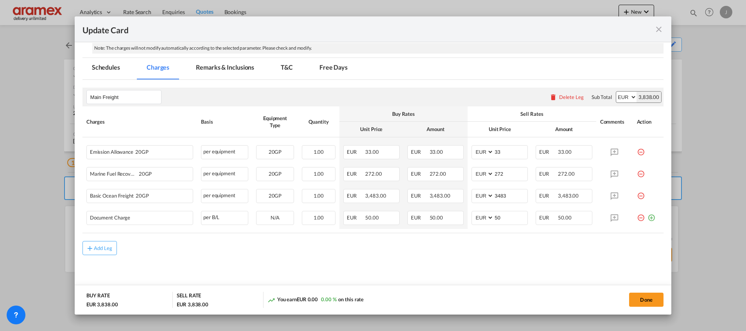
click at [103, 239] on rate-modification "Main Freight Please enter leg name Leg Name Already Exists Delete Leg Sub Total…" at bounding box center [373, 167] width 581 height 175
click at [92, 241] on button "Add Leg" at bounding box center [100, 248] width 34 height 14
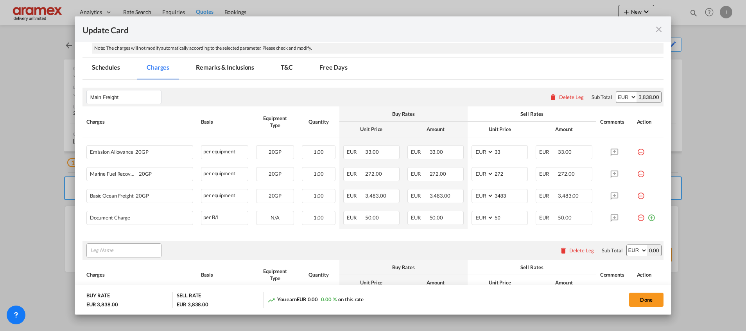
scroll to position [252, 0]
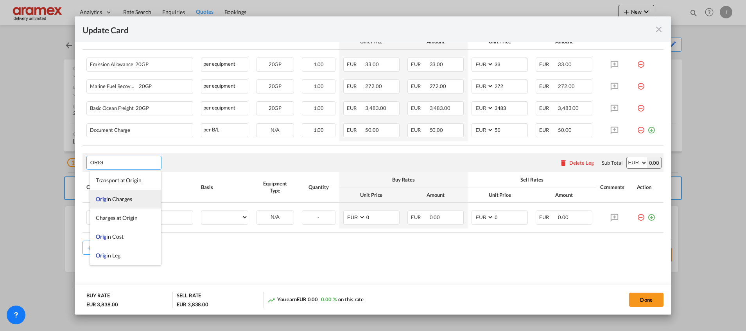
click at [120, 203] on li "Orig in Charges" at bounding box center [125, 199] width 71 height 19
type input "Origin Charges"
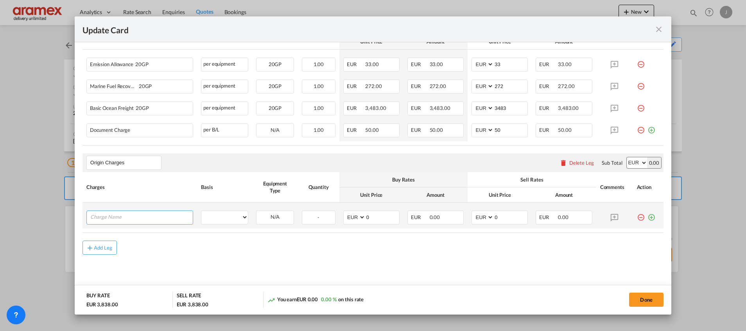
click at [129, 217] on input "Charge Name" at bounding box center [141, 217] width 102 height 12
paste input "Customs Export documentation(no costs, suggested sell)"
type input "Customs Export documentation(no costs, suggested sell)"
click at [230, 216] on select "per equipment per container per B/L per shipping bill per shipment per pallet p…" at bounding box center [224, 217] width 47 height 13
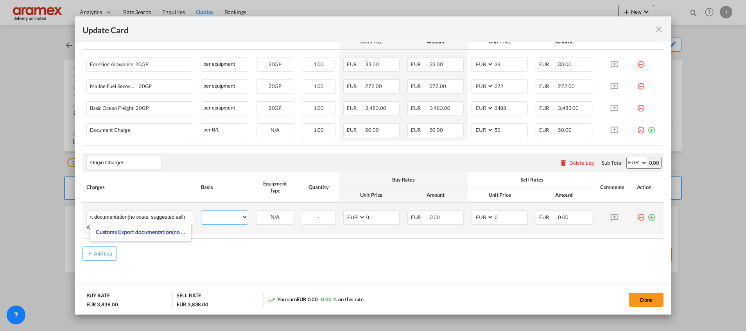
scroll to position [0, 0]
select select "per shipment"
click at [201, 211] on select "per equipment per container per B/L per shipping bill per shipment per pallet p…" at bounding box center [224, 217] width 47 height 13
drag, startPoint x: 377, startPoint y: 214, endPoint x: 345, endPoint y: 216, distance: 31.7
click at [345, 216] on md-input-container "AED AFN ALL AMD ANG AOA ARS AUD AWG AZN BAM BBD BDT BGN BHD BIF BMD BND BOB BRL…" at bounding box center [371, 217] width 56 height 14
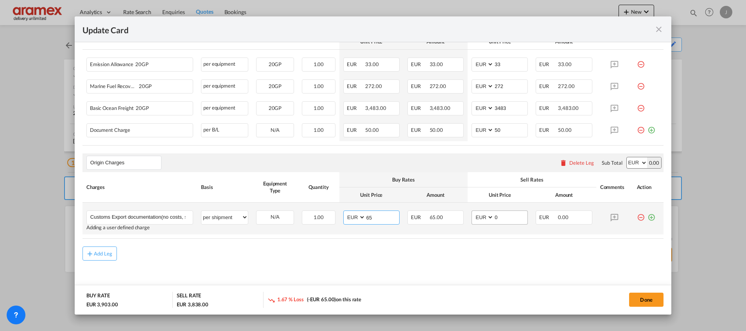
type input "65"
drag, startPoint x: 504, startPoint y: 217, endPoint x: 463, endPoint y: 216, distance: 41.1
click at [468, 216] on td "AED AFN ALL AMD ANG AOA ARS AUD AWG AZN BAM BBD BDT BGN BHD BIF BMD BND [PERSON…" at bounding box center [500, 219] width 64 height 32
type input "65"
click at [422, 256] on div "Add Leg" at bounding box center [373, 253] width 581 height 14
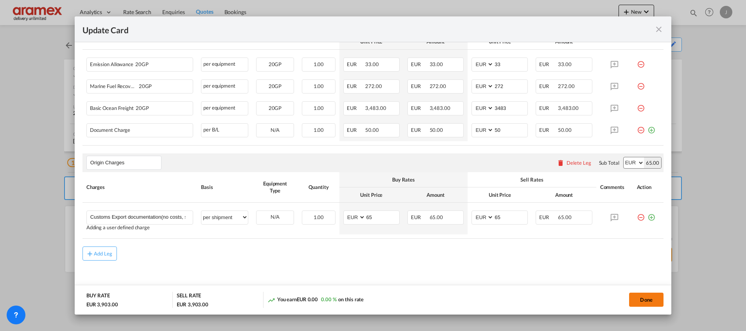
click at [652, 299] on button "Done" at bounding box center [646, 300] width 34 height 14
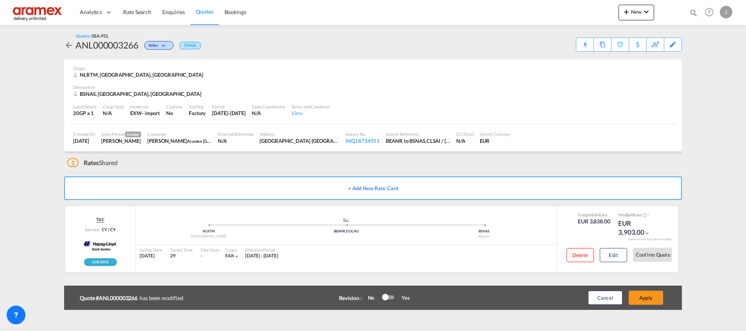
click at [652, 299] on button "Apply" at bounding box center [646, 298] width 34 height 14
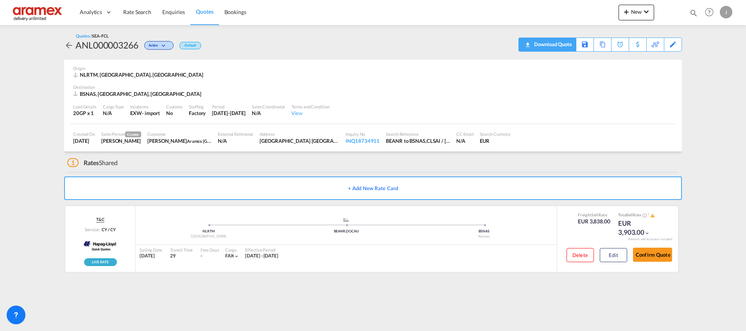
click at [556, 41] on div "Download Quote" at bounding box center [552, 44] width 40 height 13
click at [561, 42] on div "Download Quote" at bounding box center [552, 44] width 40 height 13
click at [145, 10] on span "Rate Search" at bounding box center [137, 12] width 28 height 7
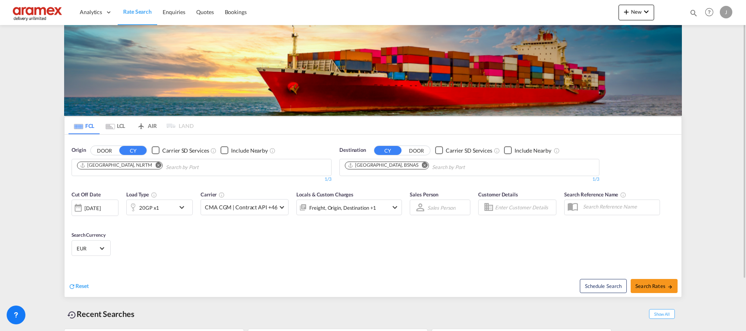
click at [374, 165] on div "[GEOGRAPHIC_DATA], BSNAS" at bounding box center [383, 165] width 71 height 7
click at [422, 163] on md-icon "Remove" at bounding box center [425, 165] width 6 height 6
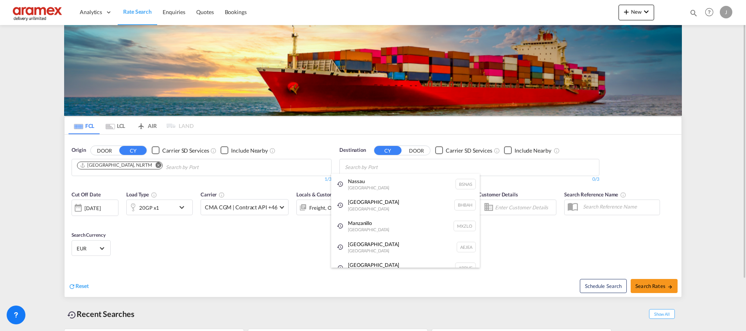
paste input "San Antonio"
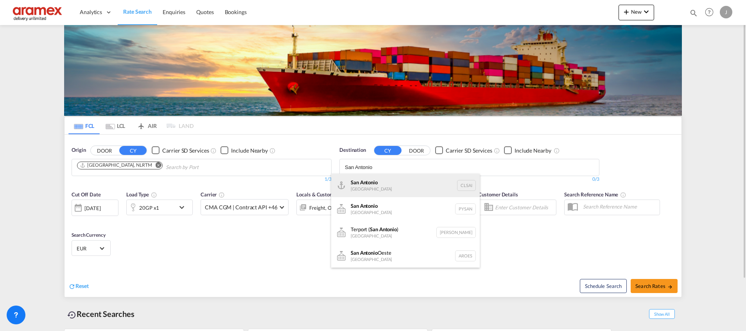
type input "San Antonio"
click at [385, 192] on div "San Antonio [GEOGRAPHIC_DATA] CLSAI" at bounding box center [405, 185] width 149 height 23
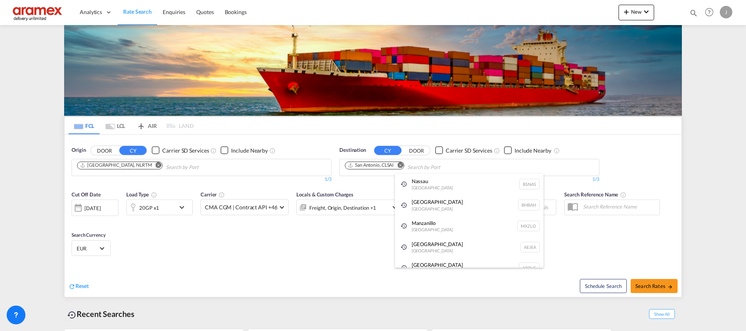
paste input "Famagusta Free Port"
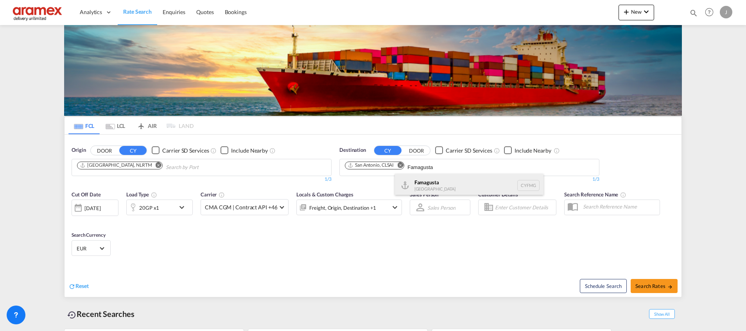
type input "Famagusta"
click at [451, 183] on div "Famagusta [GEOGRAPHIC_DATA] CYFMG" at bounding box center [469, 185] width 149 height 23
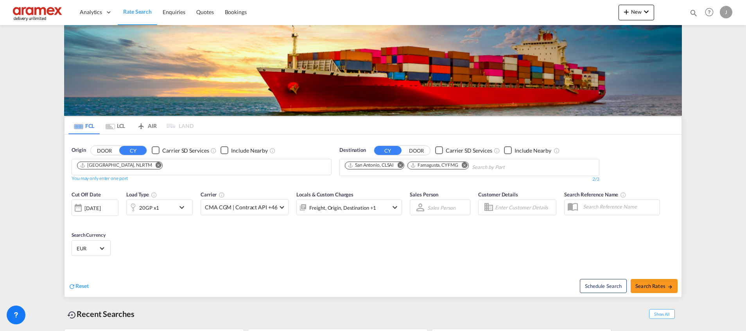
click at [467, 167] on md-icon "Remove" at bounding box center [465, 165] width 6 height 6
click at [647, 281] on button "Search Rates" at bounding box center [654, 286] width 47 height 14
type input "NLRTM to CLSAI / [DATE]"
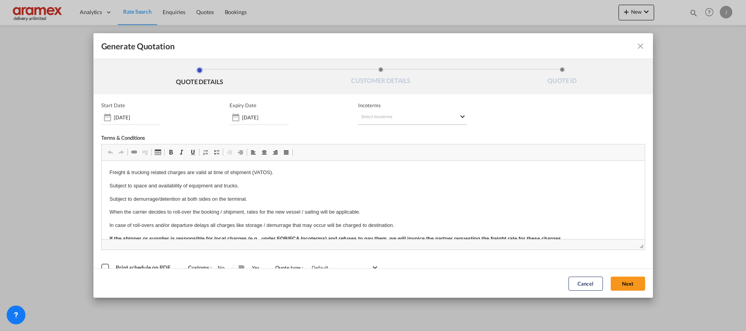
click at [367, 113] on md-select "Select Incoterms CFR - import Cost and Freight CPT - export Carrier Paid to CIF…" at bounding box center [412, 118] width 109 height 14
click at [377, 132] on input "search" at bounding box center [395, 133] width 72 height 7
type input "exw"
click at [375, 142] on md-option "EXW - import Ex Works" at bounding box center [398, 151] width 87 height 19
click at [613, 279] on button "Next" at bounding box center [628, 283] width 34 height 14
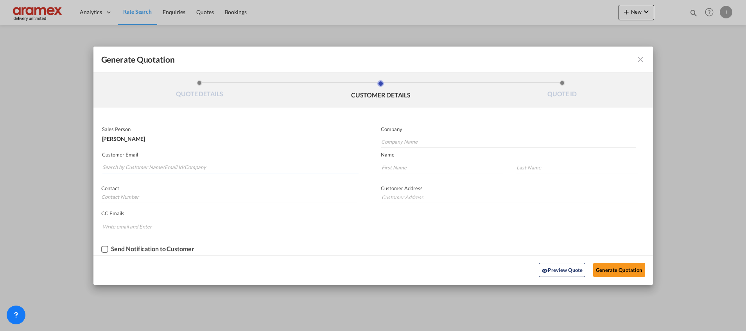
click at [143, 164] on input "Search by Customer Name/Email Id/Company" at bounding box center [230, 168] width 256 height 12
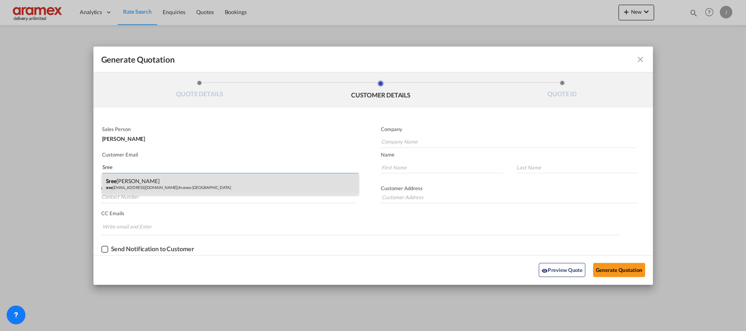
type input "Sree"
click at [140, 180] on div "Sree [PERSON_NAME] sree [EMAIL_ADDRESS][DOMAIN_NAME] | Aramex [GEOGRAPHIC_DATA]" at bounding box center [230, 183] width 257 height 21
type input "Aramex [GEOGRAPHIC_DATA]"
type input "[PERSON_NAME][EMAIL_ADDRESS][DOMAIN_NAME]"
type input "[PERSON_NAME]"
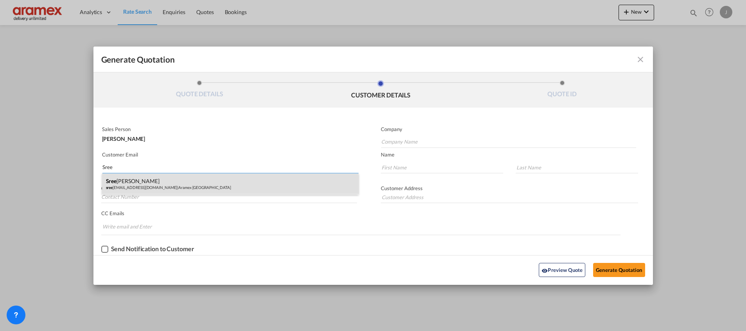
type input "Palat"
type input "[GEOGRAPHIC_DATA] [GEOGRAPHIC_DATA]"
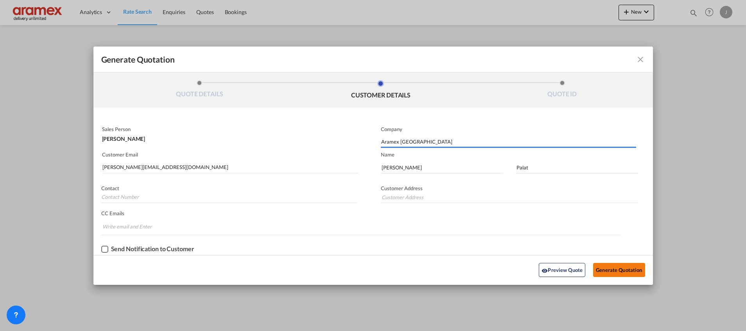
click at [599, 268] on button "Generate Quotation" at bounding box center [619, 270] width 52 height 14
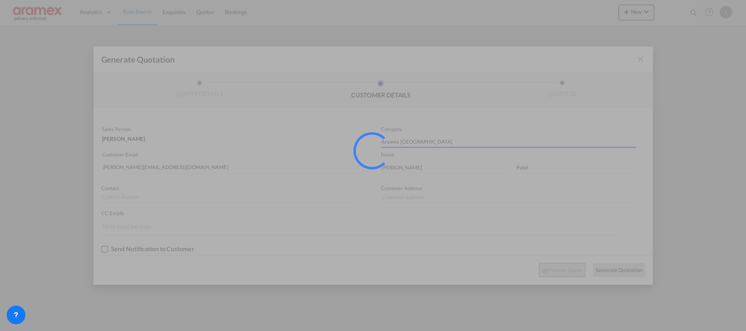
type input "[GEOGRAPHIC_DATA] [GEOGRAPHIC_DATA]"
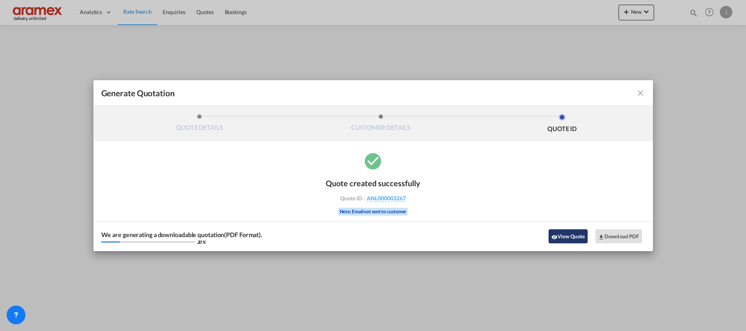
click at [558, 235] on button "View Quote" at bounding box center [568, 236] width 39 height 14
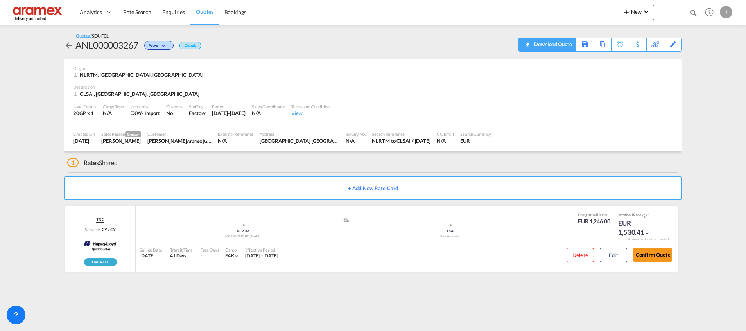
click at [562, 42] on div "Download Quote" at bounding box center [552, 44] width 40 height 13
click at [620, 255] on button "Edit" at bounding box center [613, 255] width 27 height 14
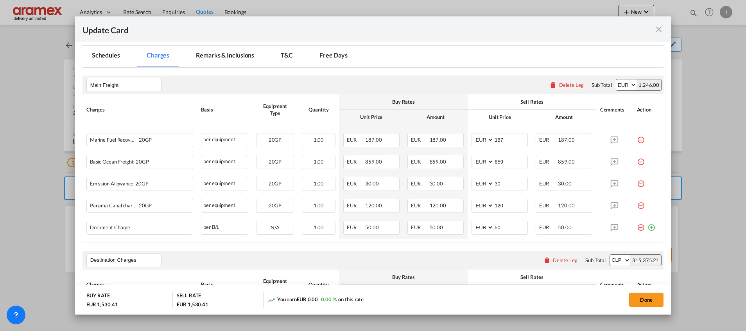
scroll to position [293, 0]
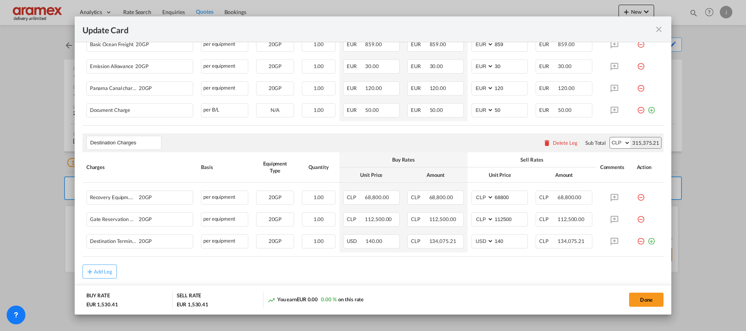
click at [553, 142] on div "Delete Leg" at bounding box center [565, 143] width 25 height 6
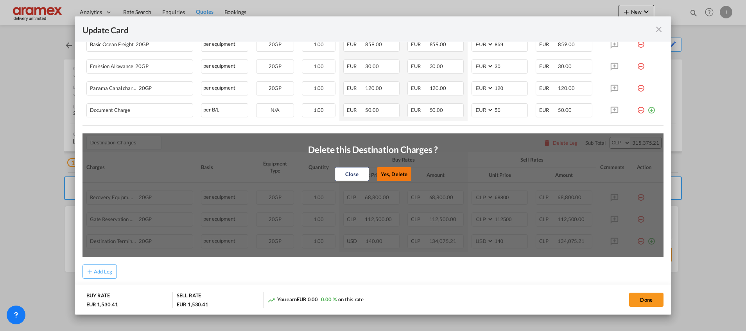
click at [395, 172] on button "Yes, Delete" at bounding box center [394, 174] width 34 height 14
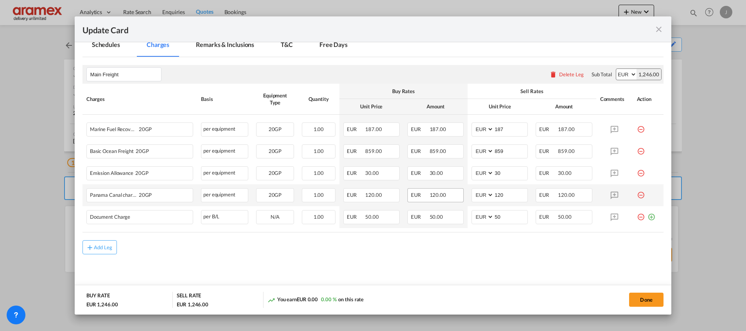
scroll to position [186, 0]
click at [100, 242] on button "Add Leg" at bounding box center [100, 248] width 34 height 14
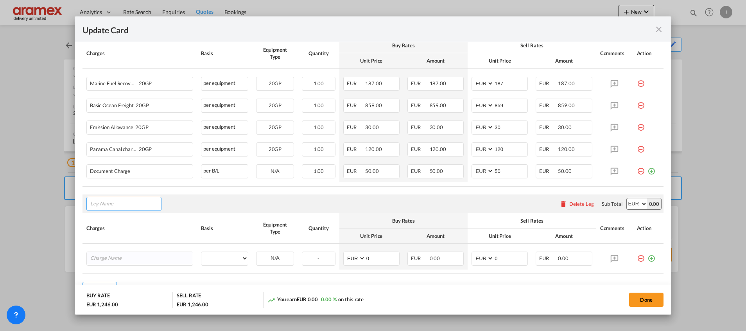
scroll to position [245, 0]
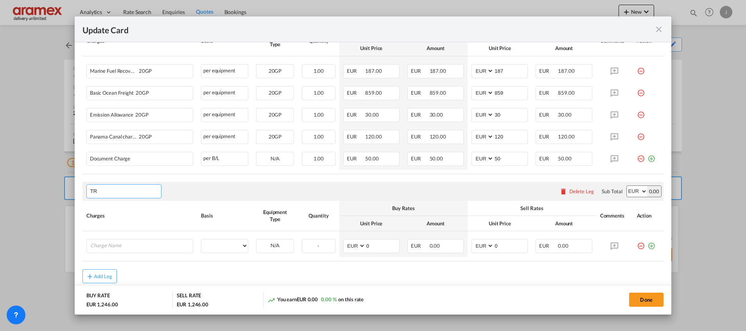
type input "T"
click at [122, 226] on span "Ori gin Charges" at bounding box center [114, 227] width 36 height 7
type input "Origin Charges"
click at [112, 245] on input "Charge Name" at bounding box center [141, 245] width 102 height 12
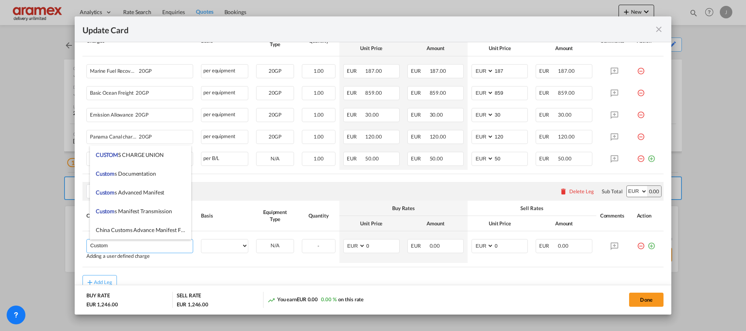
scroll to position [821, 0]
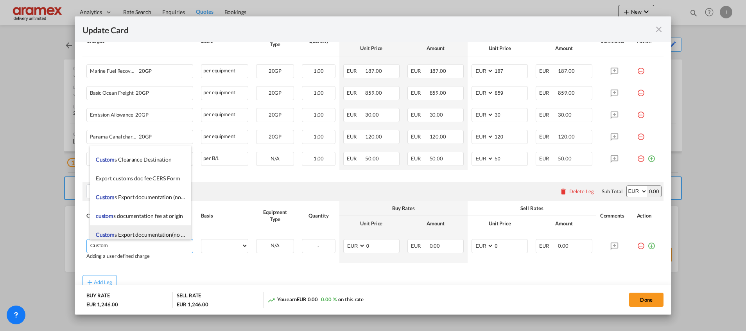
click at [158, 234] on span "Custom s Export documentation(no costs, suggested sell)" at bounding box center [163, 234] width 134 height 7
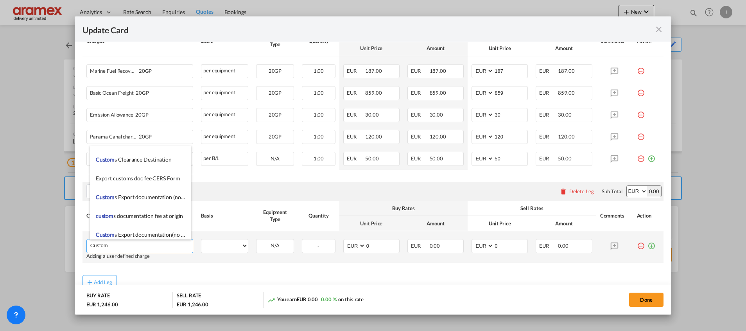
type input "Customs Export documentation(no costs, suggested sell)"
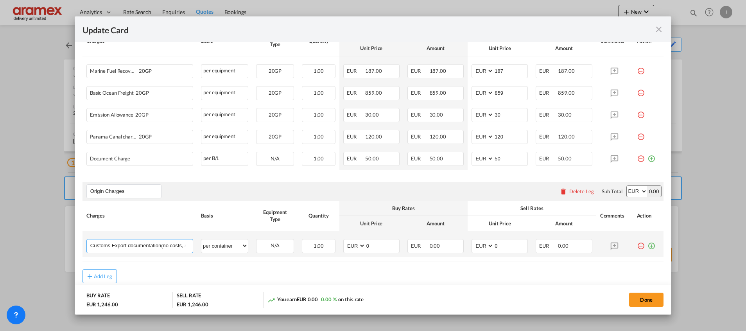
scroll to position [0, 36]
drag, startPoint x: 161, startPoint y: 248, endPoint x: 253, endPoint y: 257, distance: 92.0
click at [253, 257] on tr "Customs Export documentation(no costs, suggested sell) Please Enter User Define…" at bounding box center [373, 244] width 581 height 26
click at [233, 244] on select "per equipment per container per B/L per shipping bill per shipment per pallet p…" at bounding box center [224, 245] width 47 height 13
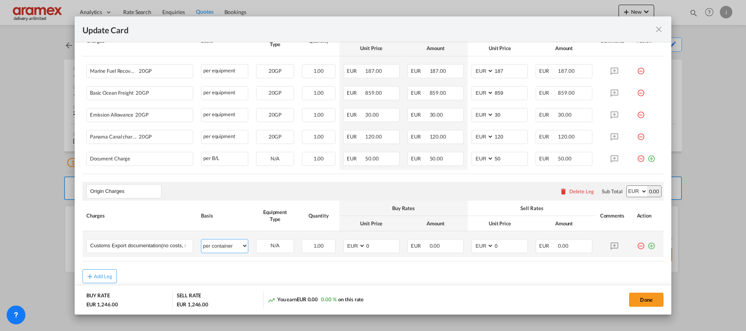
select select "per shipment"
click at [201, 239] on select "per equipment per container per B/L per shipping bill per shipment per pallet p…" at bounding box center [224, 245] width 47 height 13
drag, startPoint x: 376, startPoint y: 244, endPoint x: 344, endPoint y: 244, distance: 32.5
click at [344, 244] on md-input-container "AED AFN ALL AMD ANG AOA ARS AUD AWG AZN BAM BBD BDT BGN BHD BIF BMD BND BOB BRL…" at bounding box center [371, 246] width 56 height 14
type input "65"
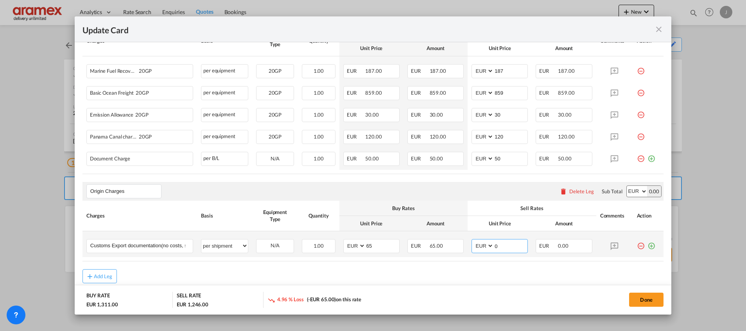
drag, startPoint x: 497, startPoint y: 246, endPoint x: 467, endPoint y: 246, distance: 30.1
click at [472, 246] on md-input-container "AED AFN ALL AMD ANG AOA ARS AUD AWG AZN BAM BBD BDT BGN BHD BIF BMD BND BOB BRL…" at bounding box center [500, 246] width 56 height 14
type input "65"
click at [431, 268] on rate-modification "Main Freight Please enter leg name Leg Name Already Exists Delete Leg Sub Total…" at bounding box center [373, 141] width 581 height 284
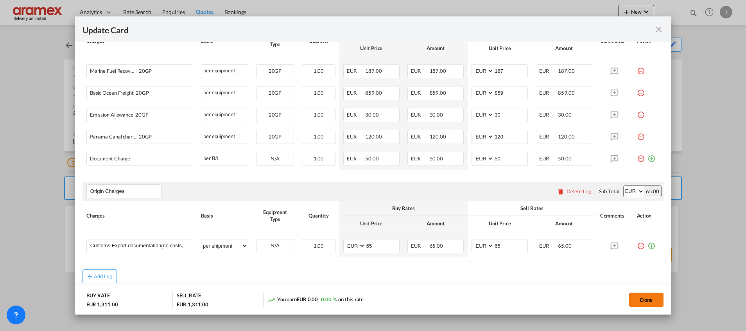
click at [647, 300] on button "Done" at bounding box center [646, 300] width 34 height 14
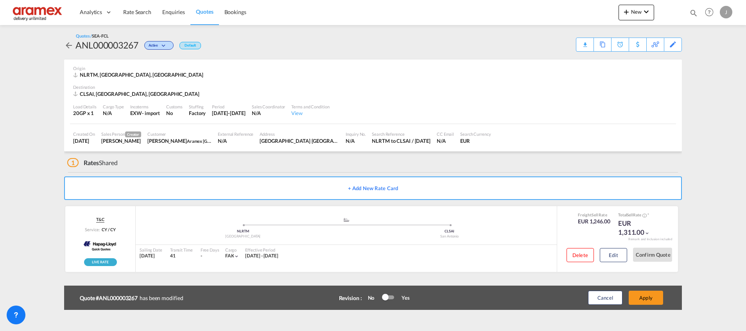
click at [647, 300] on button "Apply" at bounding box center [646, 298] width 34 height 14
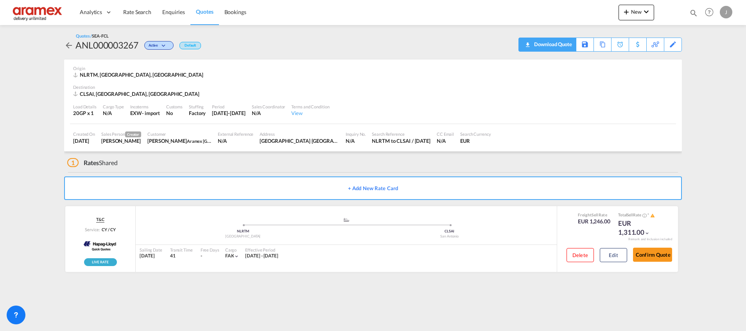
click at [564, 44] on div "Download Quote" at bounding box center [552, 44] width 40 height 13
click at [138, 14] on span "Rate Search" at bounding box center [137, 12] width 28 height 7
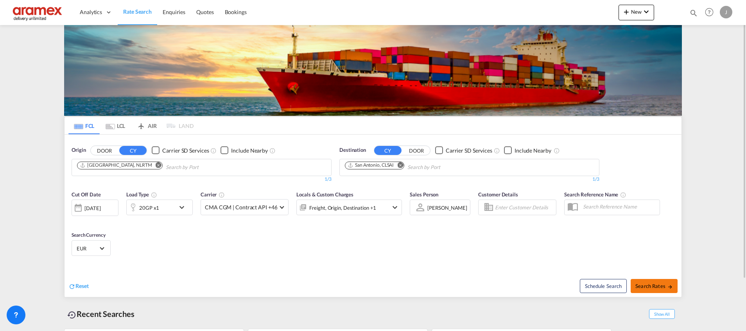
click at [661, 284] on span "Search Rates" at bounding box center [655, 286] width 38 height 6
type input "NLRTM to CLSAI / [DATE]"
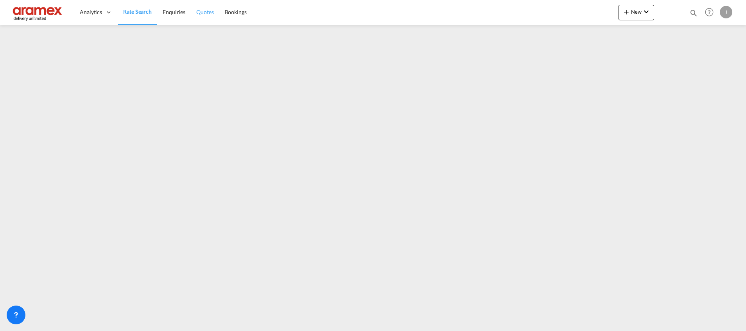
click at [215, 11] on link "Quotes" at bounding box center [205, 12] width 28 height 25
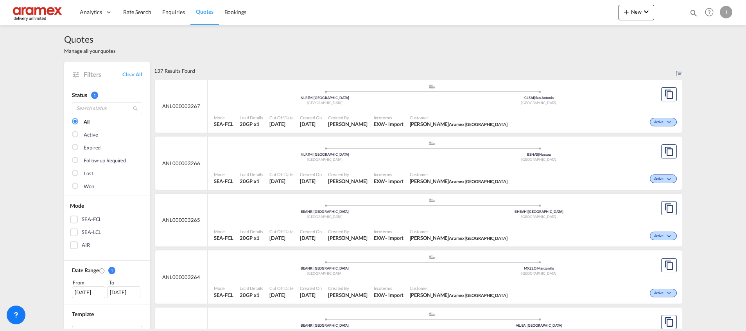
click at [511, 115] on div "Active" at bounding box center [595, 121] width 168 height 20
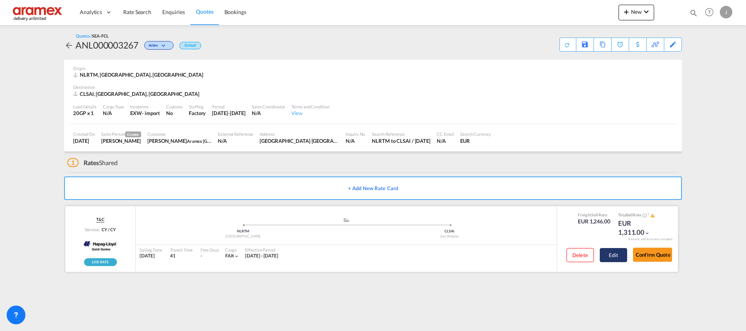
click at [617, 255] on button "Edit" at bounding box center [613, 255] width 27 height 14
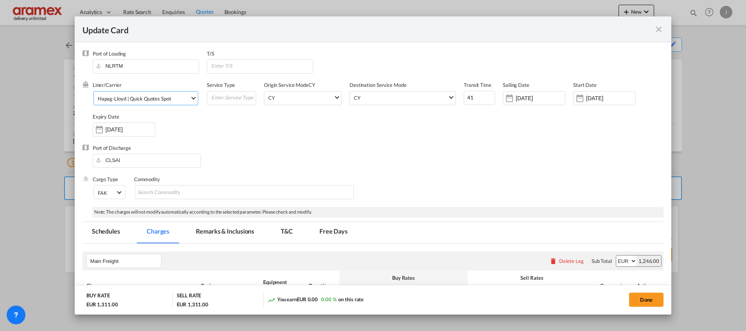
click at [133, 97] on div "Hapag-Lloyd | Quick Quotes Spot" at bounding box center [135, 98] width 74 height 6
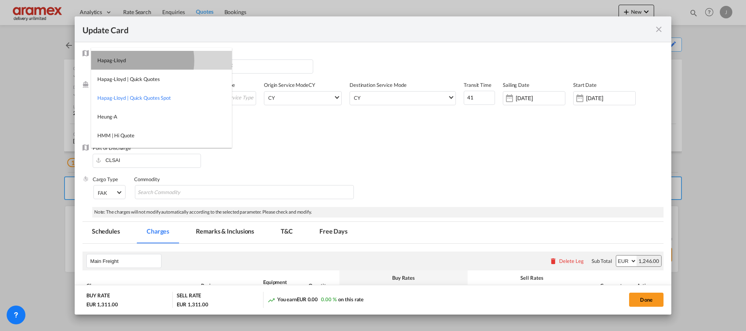
click at [135, 61] on md-option "Hapag-Lloyd" at bounding box center [161, 60] width 141 height 19
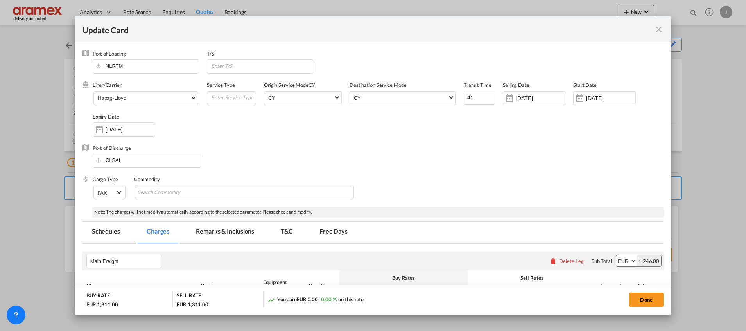
click at [392, 147] on div "Port of Discharge CLSAI" at bounding box center [373, 159] width 581 height 31
click at [654, 298] on button "Done" at bounding box center [646, 300] width 34 height 14
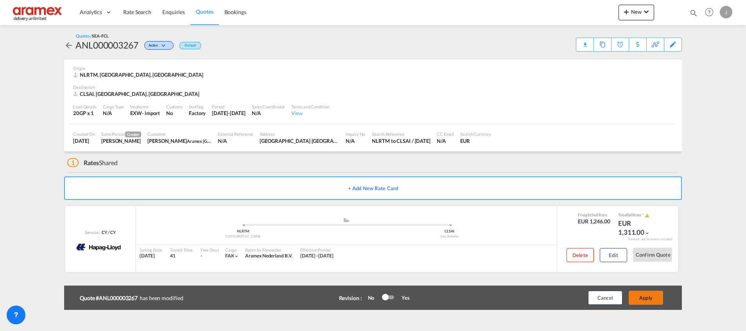
click at [652, 300] on button "Apply" at bounding box center [646, 298] width 34 height 14
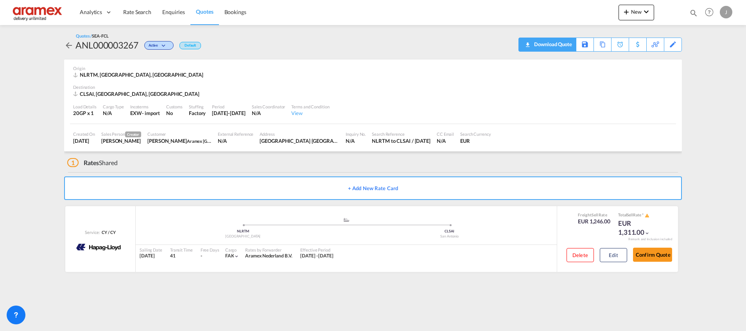
click at [569, 45] on div "Download Quote" at bounding box center [552, 44] width 40 height 13
click at [137, 13] on span "Rate Search" at bounding box center [137, 12] width 28 height 7
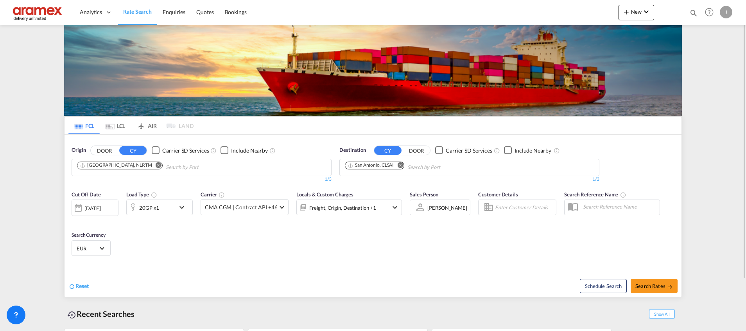
click at [300, 159] on md-chips "[GEOGRAPHIC_DATA], NLRTM" at bounding box center [201, 167] width 259 height 16
click at [156, 166] on md-icon "Remove" at bounding box center [159, 165] width 6 height 6
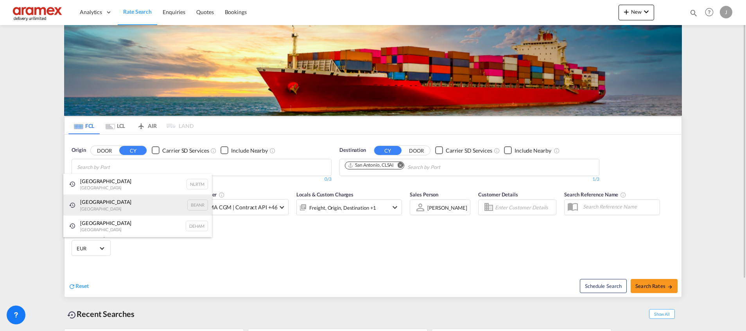
click at [104, 199] on div "Antwerp [GEOGRAPHIC_DATA] BEANR" at bounding box center [137, 204] width 149 height 21
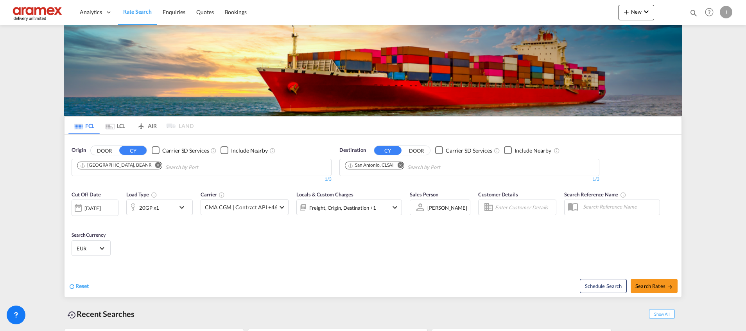
click at [401, 166] on md-icon "Remove" at bounding box center [400, 165] width 6 height 6
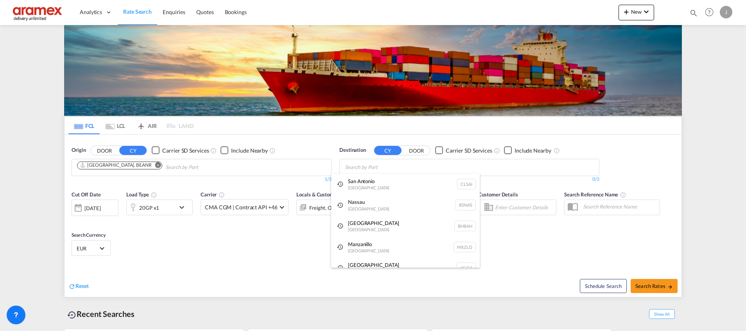
paste input "Famagusta"
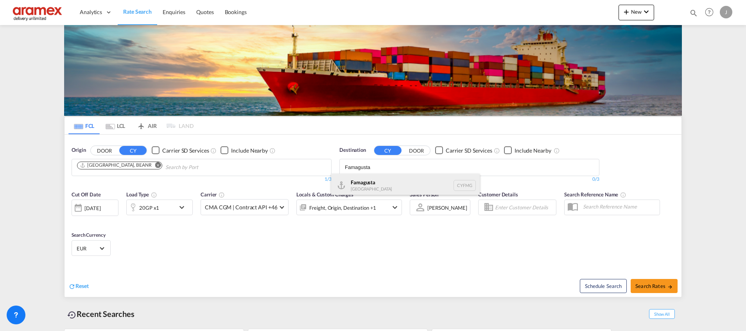
type input "Famagusta"
click at [383, 182] on div "Famagusta [GEOGRAPHIC_DATA] CYFMG" at bounding box center [405, 185] width 149 height 23
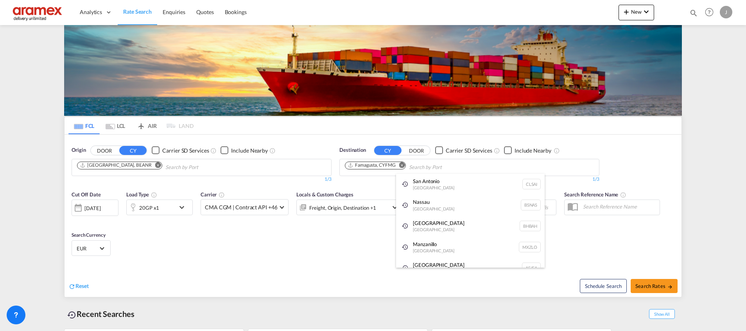
paste input "[GEOGRAPHIC_DATA]"
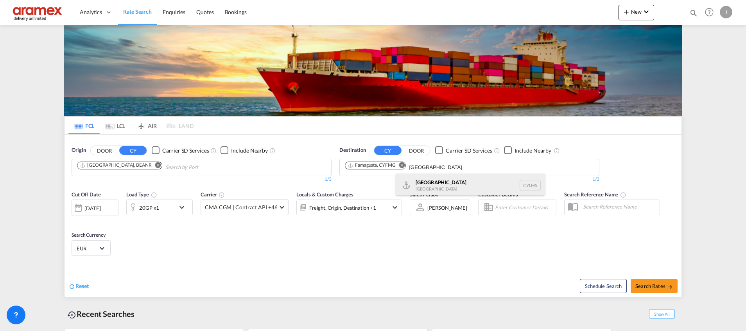
type input "[GEOGRAPHIC_DATA]"
click at [433, 185] on div "[GEOGRAPHIC_DATA] [GEOGRAPHIC_DATA] CYLMS" at bounding box center [470, 185] width 149 height 23
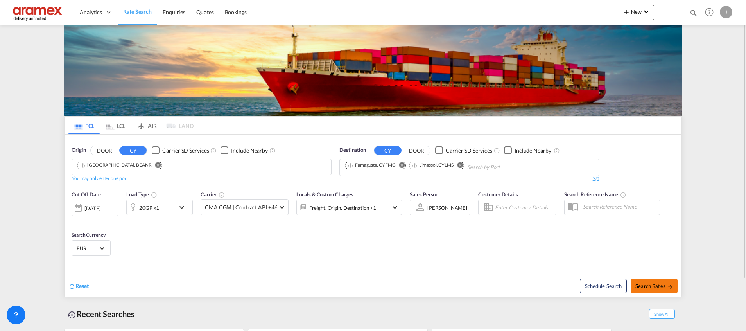
click at [648, 288] on span "Search Rates" at bounding box center [655, 286] width 38 height 6
type input "BEANR to CYFMG,CYLMS / [DATE]"
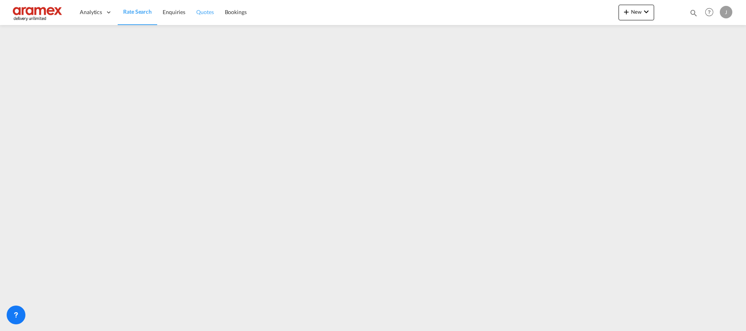
click at [209, 14] on span "Quotes" at bounding box center [204, 12] width 17 height 7
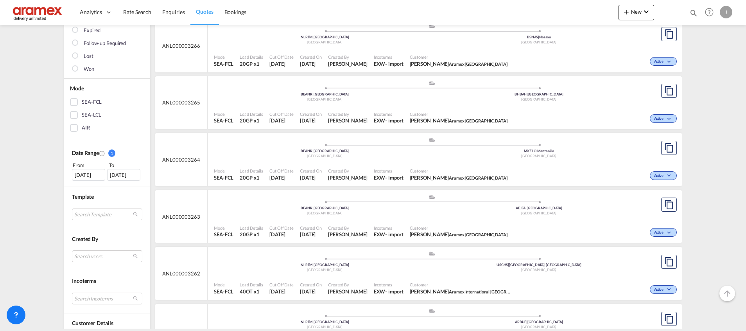
scroll to position [176, 0]
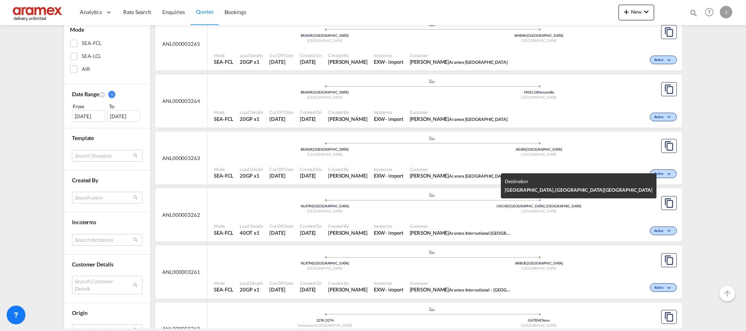
click at [504, 207] on div "USCHS | [GEOGRAPHIC_DATA], [GEOGRAPHIC_DATA]" at bounding box center [539, 206] width 214 height 5
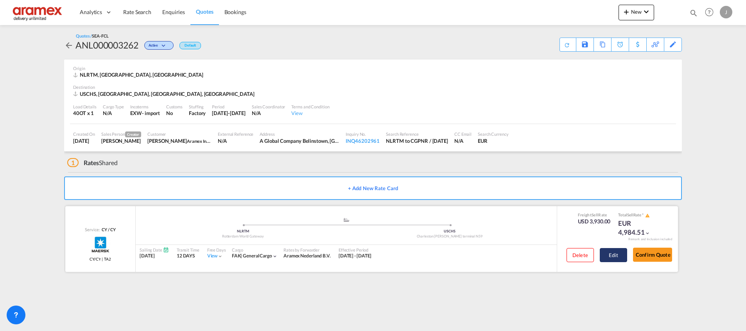
click at [625, 259] on button "Edit" at bounding box center [613, 255] width 27 height 14
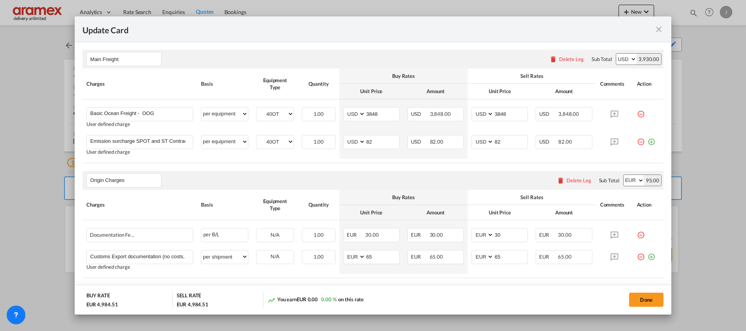
scroll to position [235, 0]
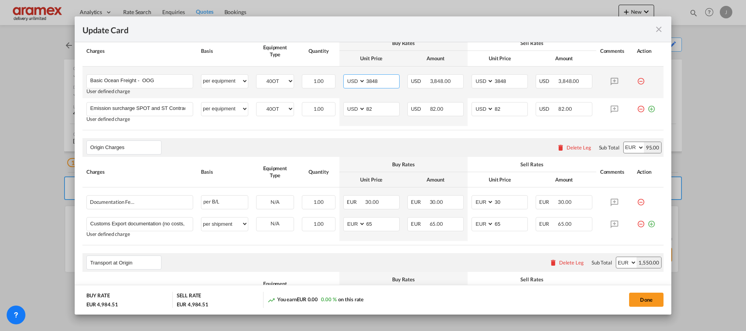
click at [374, 81] on input "3848" at bounding box center [383, 81] width 34 height 12
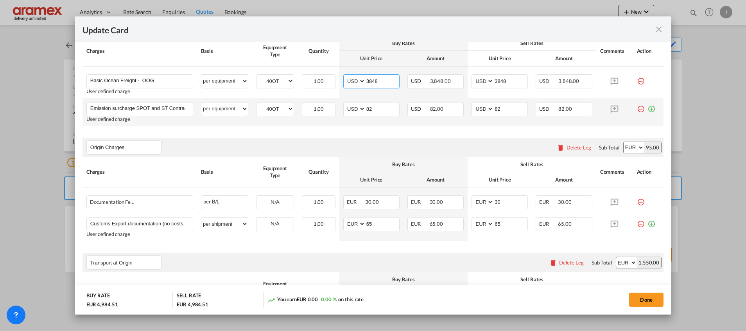
paste input "23"
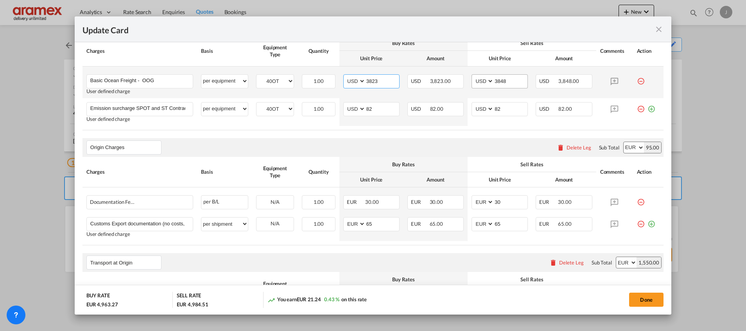
type input "3823"
click at [495, 81] on input "3848" at bounding box center [511, 81] width 34 height 12
paste input "23"
type input "3823"
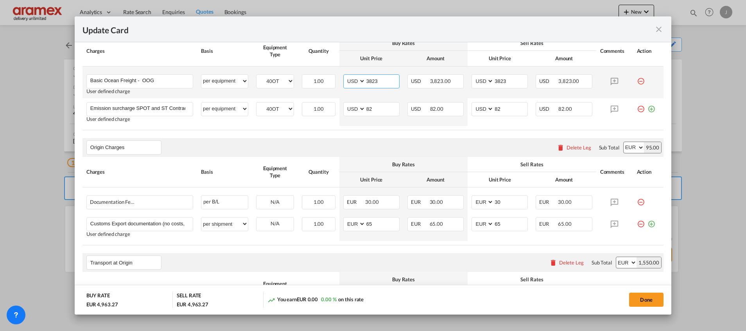
click at [375, 79] on input "3823" at bounding box center [383, 81] width 34 height 12
paste input "Update Card Port ..."
type input "3823"
click at [501, 81] on input "3823" at bounding box center [511, 81] width 34 height 12
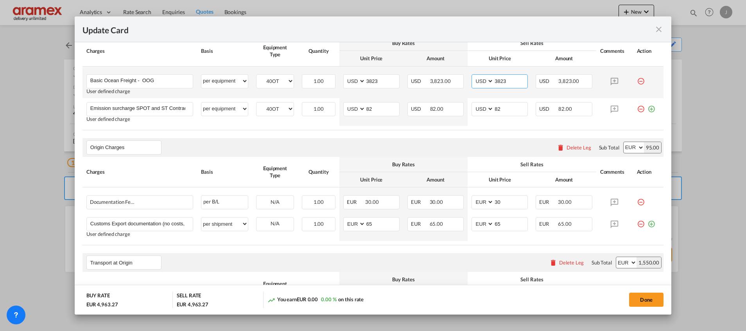
click at [501, 81] on input "3823" at bounding box center [511, 81] width 34 height 12
paste input "Update Card Port ..."
type input "3823"
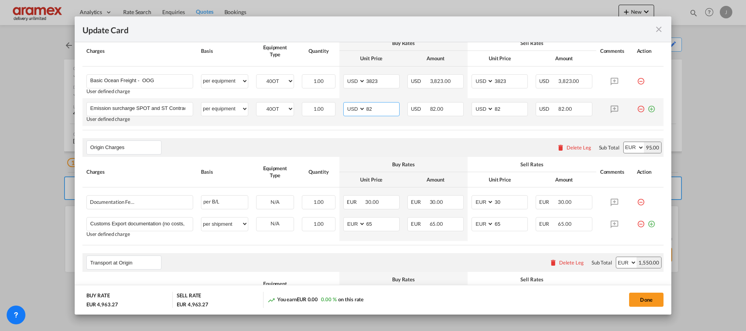
drag, startPoint x: 372, startPoint y: 108, endPoint x: 352, endPoint y: 108, distance: 19.9
click at [352, 108] on md-input-container "AED AFN ALL AMD ANG AOA ARS AUD AWG AZN BAM BBD BDT BGN BHD BIF BMD BND [PERSON…" at bounding box center [371, 109] width 56 height 14
type input "89"
drag, startPoint x: 505, startPoint y: 106, endPoint x: 480, endPoint y: 108, distance: 25.9
click at [480, 108] on md-input-container "AED AFN ALL AMD ANG AOA ARS AUD AWG AZN BAM BBD BDT BGN BHD BIF BMD BND [PERSON…" at bounding box center [500, 109] width 56 height 14
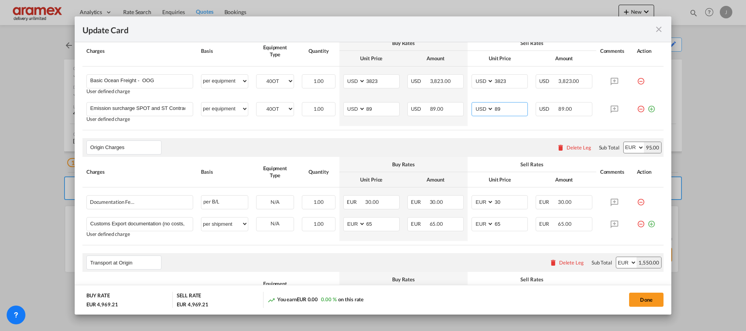
type input "89"
click at [417, 132] on rate-modification "Main Freight Please enter leg name Leg Name Already Exists Delete Leg Sub Total…" at bounding box center [373, 268] width 581 height 518
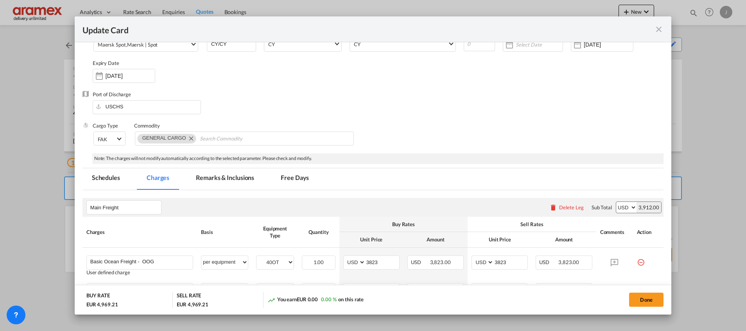
scroll to position [0, 0]
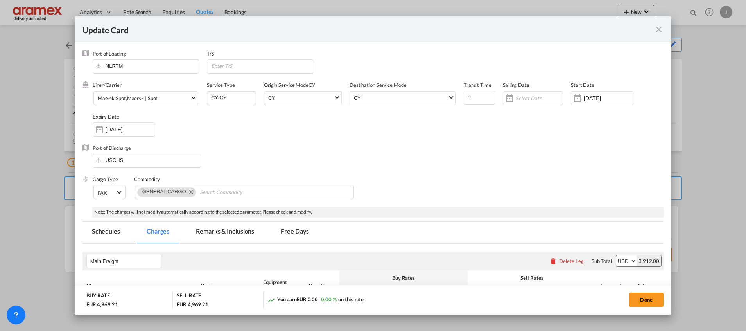
click at [212, 230] on md-tab-item "Remarks & Inclusions" at bounding box center [225, 233] width 77 height 22
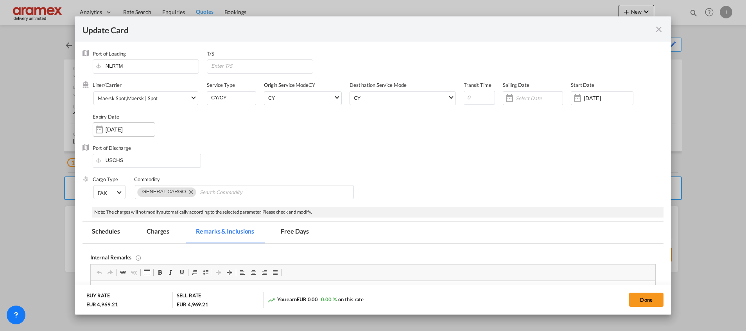
click at [108, 134] on div "[DATE]" at bounding box center [124, 129] width 63 height 14
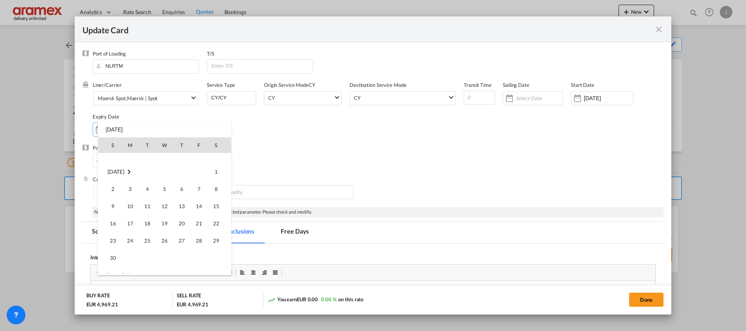
scroll to position [221, 0]
click at [183, 181] on span "13" at bounding box center [182, 183] width 16 height 16
type input "[DATE]"
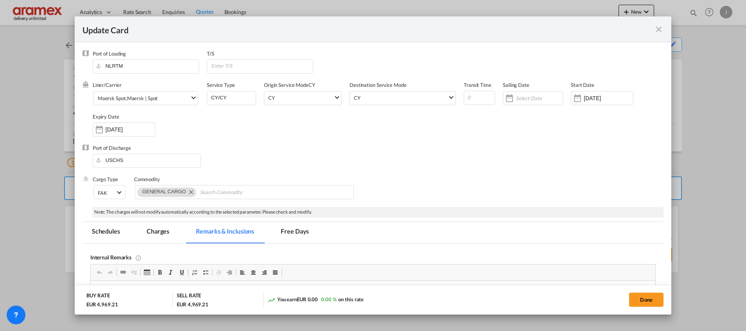
click at [505, 162] on div "Port of Discharge USCHS" at bounding box center [373, 159] width 581 height 31
click at [588, 95] on input "[DATE]" at bounding box center [608, 98] width 49 height 6
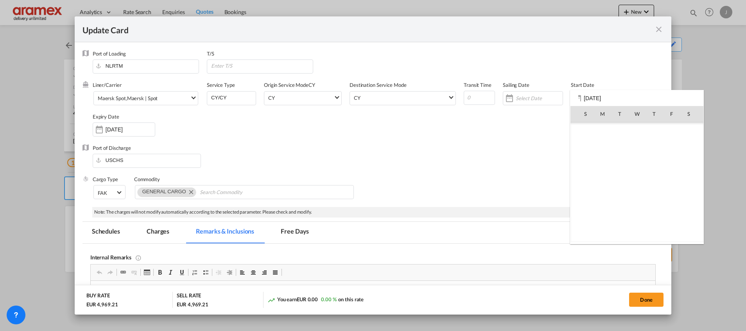
scroll to position [181200, 0]
click at [620, 182] on span "16" at bounding box center [620, 182] width 16 height 16
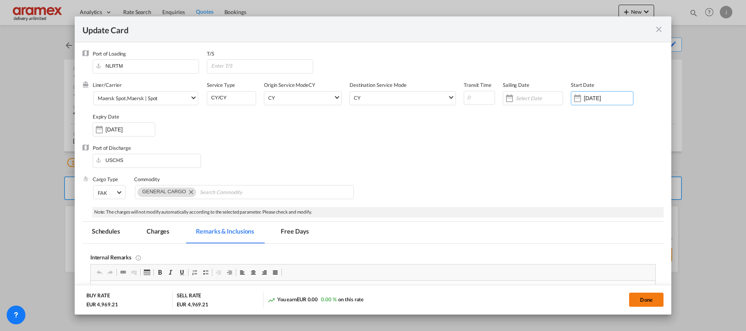
click at [641, 298] on button "Done" at bounding box center [646, 300] width 34 height 14
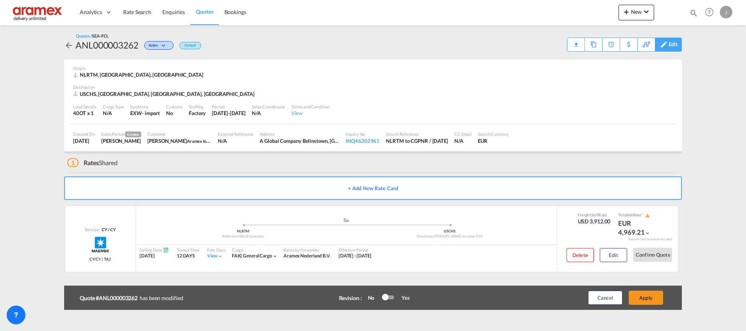
click at [676, 42] on div "Edit" at bounding box center [673, 44] width 9 height 13
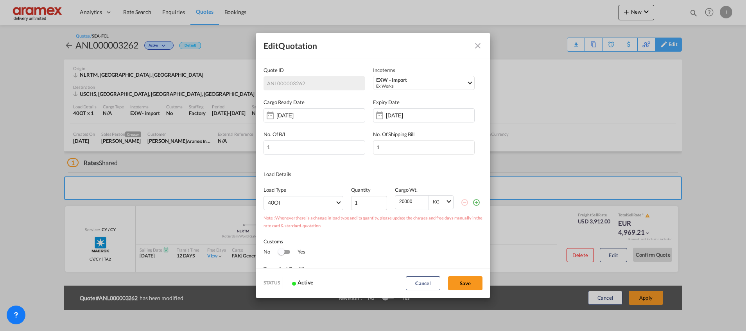
scroll to position [0, 0]
click at [477, 282] on button "Save" at bounding box center [465, 283] width 34 height 14
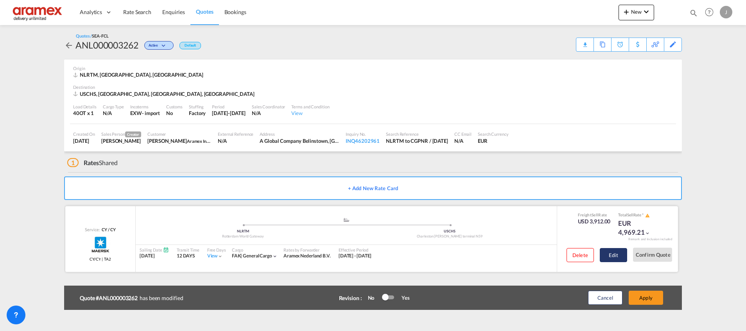
click at [620, 249] on button "Edit" at bounding box center [613, 255] width 27 height 14
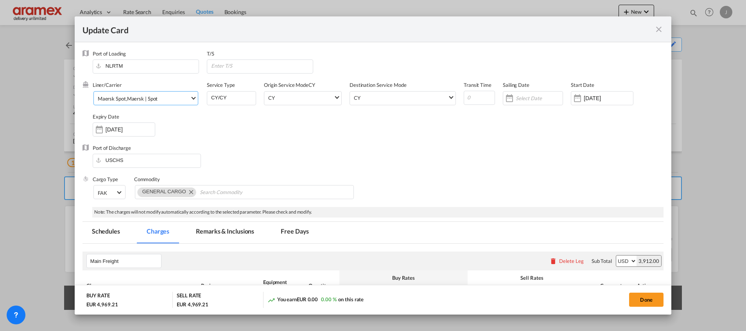
click at [162, 93] on md-select-value "Maersk Spot , Maersk | Spot" at bounding box center [147, 98] width 101 height 13
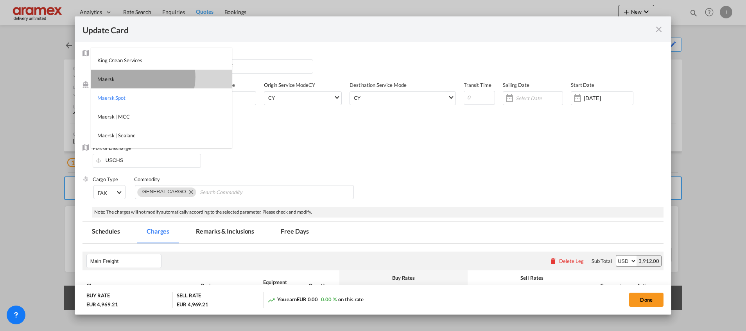
click at [143, 77] on md-option "Maersk" at bounding box center [161, 79] width 141 height 19
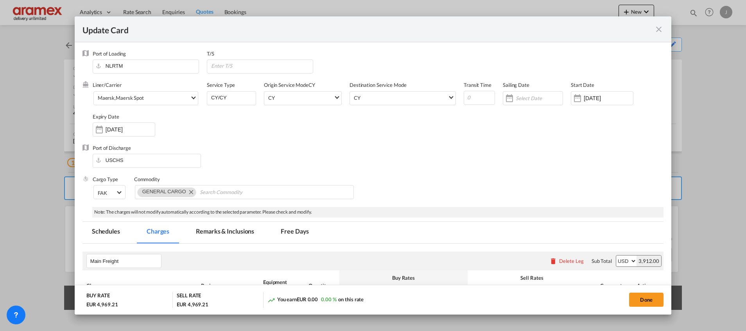
click at [491, 150] on div "Port of Discharge USCHS" at bounding box center [373, 159] width 581 height 31
click at [150, 91] on md-select "Maersk , Maersk Spot" at bounding box center [145, 98] width 105 height 14
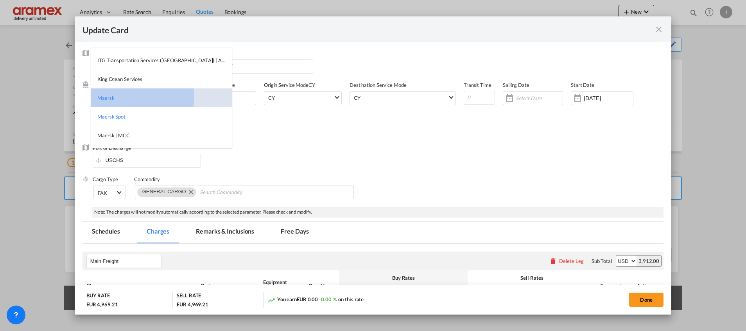
click at [106, 97] on div "Maersk" at bounding box center [105, 97] width 17 height 7
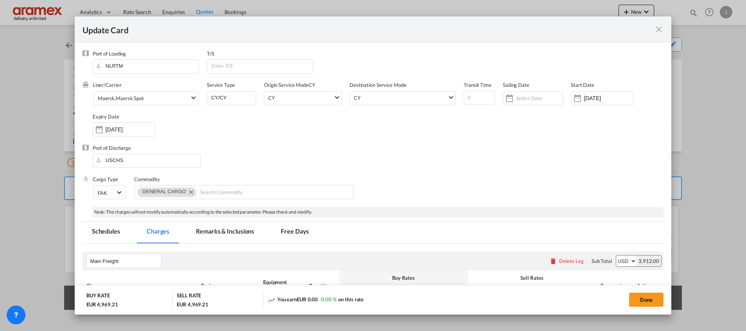
click at [401, 166] on div "Port of Discharge USCHS" at bounding box center [373, 159] width 581 height 31
click at [651, 307] on div "Done" at bounding box center [552, 300] width 223 height 16
click at [649, 301] on button "Done" at bounding box center [646, 300] width 34 height 14
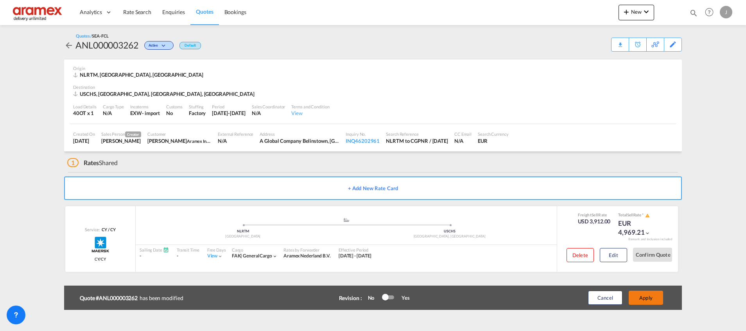
click at [649, 301] on button "Apply" at bounding box center [646, 298] width 34 height 14
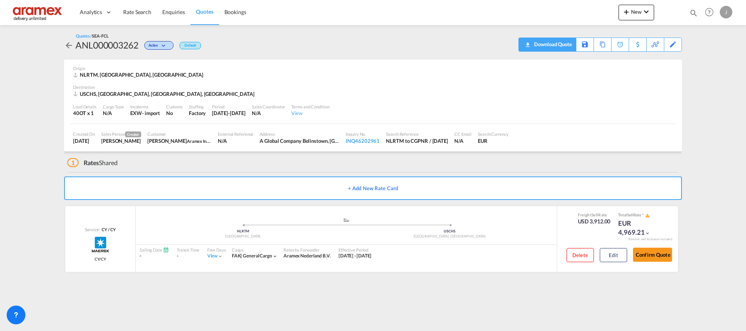
click at [560, 39] on div "Download Quote" at bounding box center [552, 44] width 40 height 13
